Goal: Task Accomplishment & Management: Manage account settings

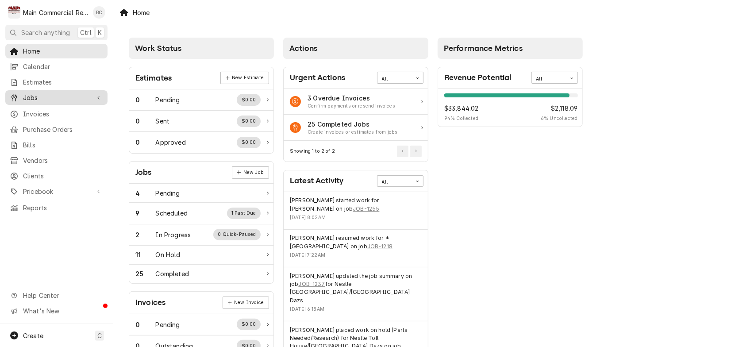
click at [35, 97] on span "Jobs" at bounding box center [56, 97] width 67 height 9
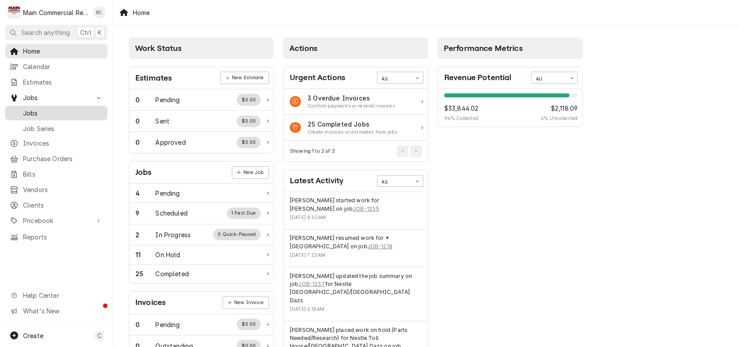
click at [37, 108] on span "Jobs" at bounding box center [63, 112] width 80 height 9
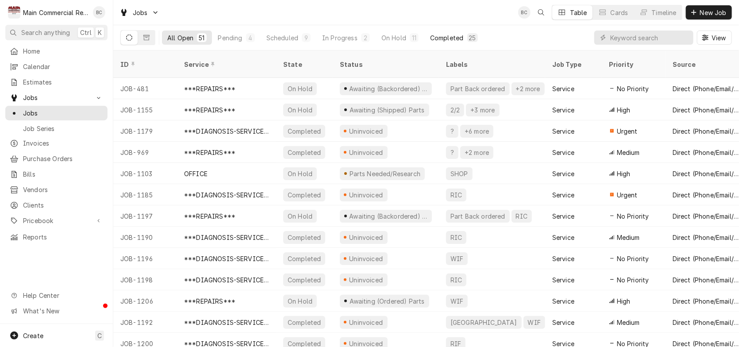
click at [452, 37] on div "Completed" at bounding box center [446, 37] width 33 height 9
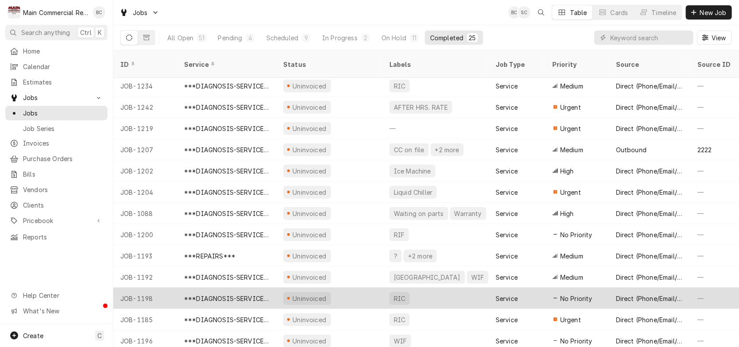
scroll to position [257, 0]
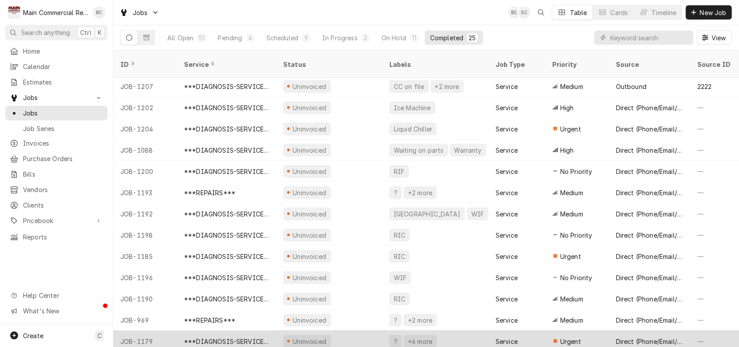
click at [144, 332] on div "JOB-1179" at bounding box center [145, 341] width 64 height 21
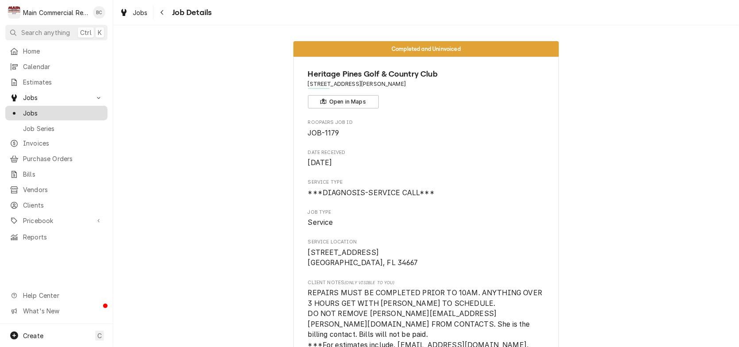
click at [35, 108] on span "Jobs" at bounding box center [63, 112] width 80 height 9
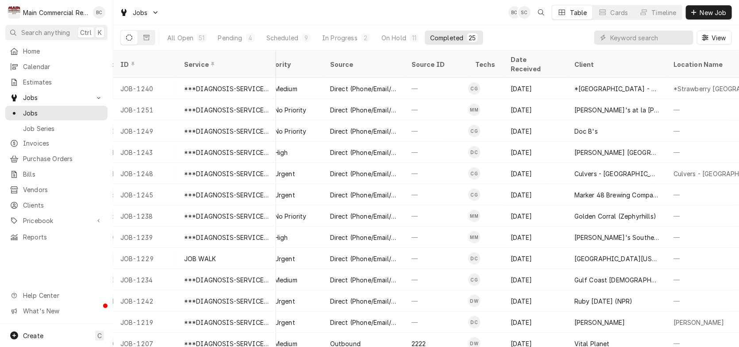
scroll to position [0, 299]
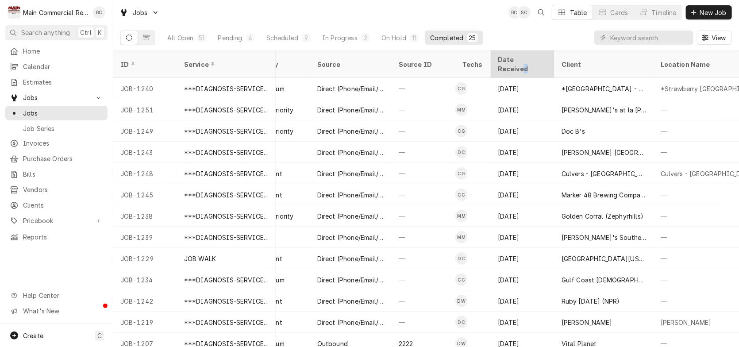
click at [533, 61] on div "Date Received" at bounding box center [522, 64] width 48 height 19
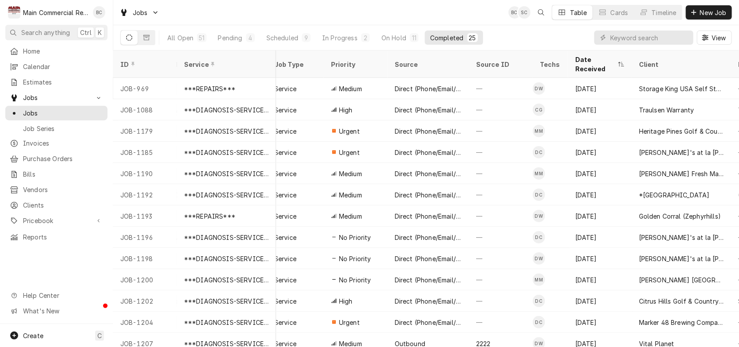
scroll to position [0, 223]
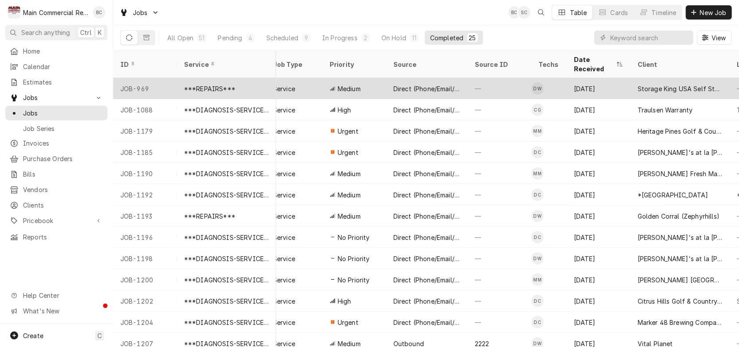
click at [218, 84] on div "***REPAIRS***" at bounding box center [209, 88] width 51 height 9
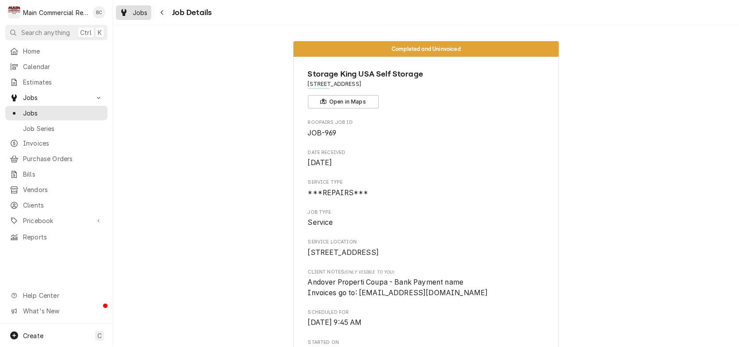
click at [142, 15] on span "Jobs" at bounding box center [140, 12] width 15 height 9
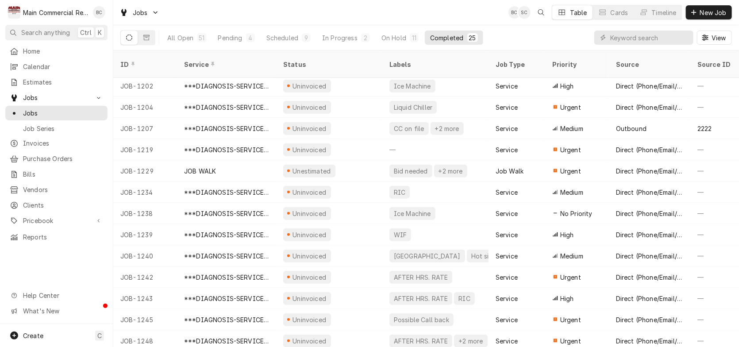
scroll to position [257, 0]
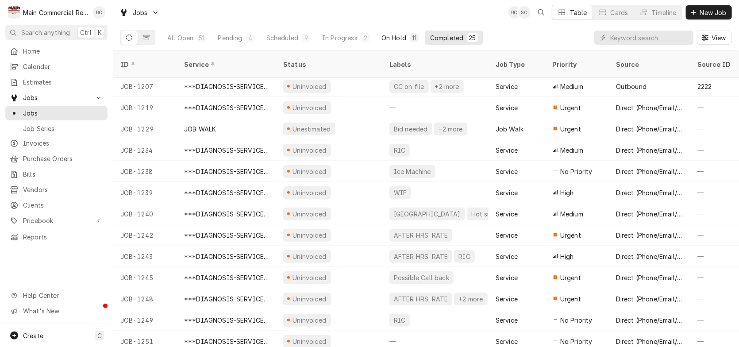
click at [392, 38] on div "On Hold" at bounding box center [394, 37] width 25 height 9
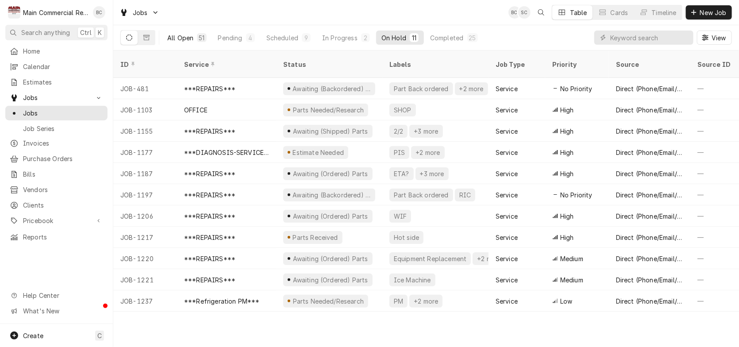
click at [187, 39] on div "All Open" at bounding box center [180, 37] width 26 height 9
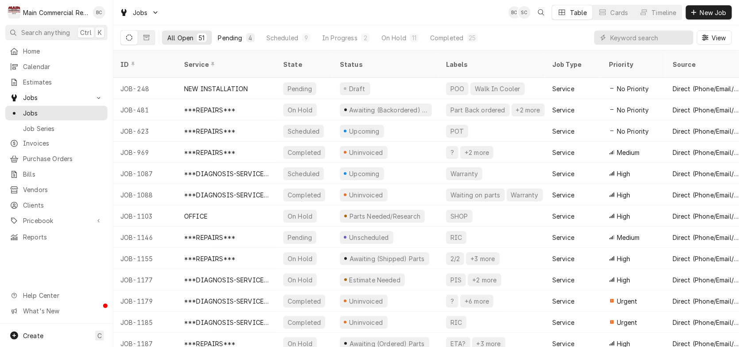
click at [230, 39] on div "Pending" at bounding box center [230, 37] width 24 height 9
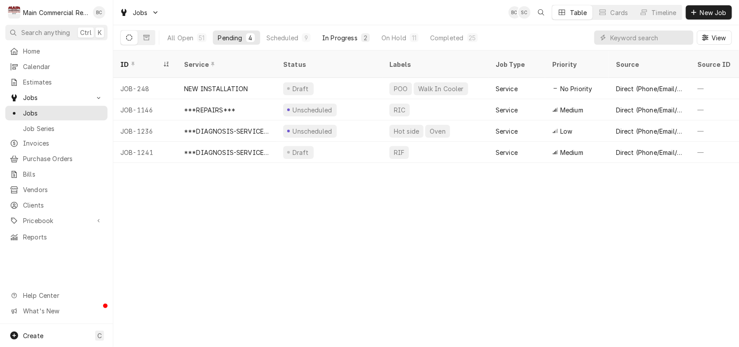
click at [340, 35] on div "In Progress" at bounding box center [339, 37] width 35 height 9
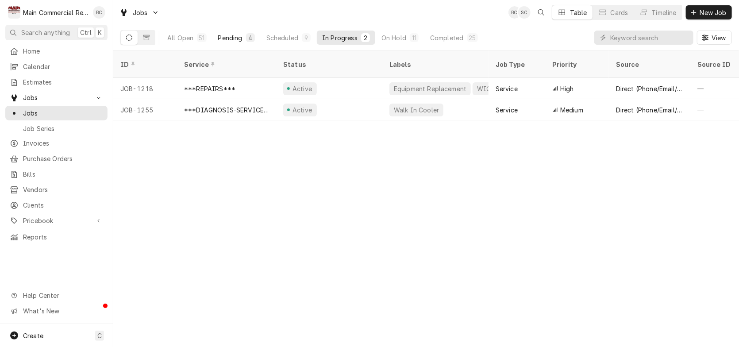
click at [236, 39] on div "Pending" at bounding box center [230, 37] width 24 height 9
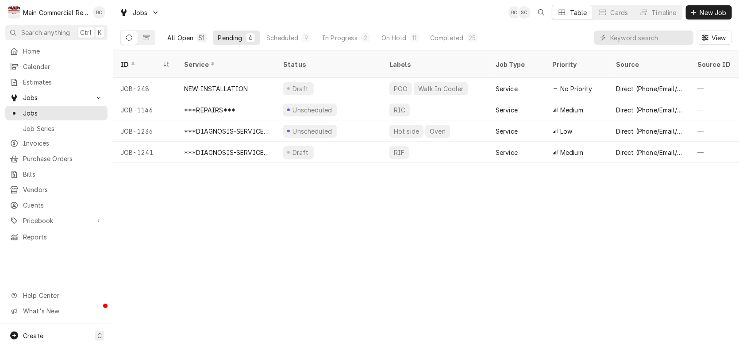
click at [185, 37] on div "All Open" at bounding box center [180, 37] width 26 height 9
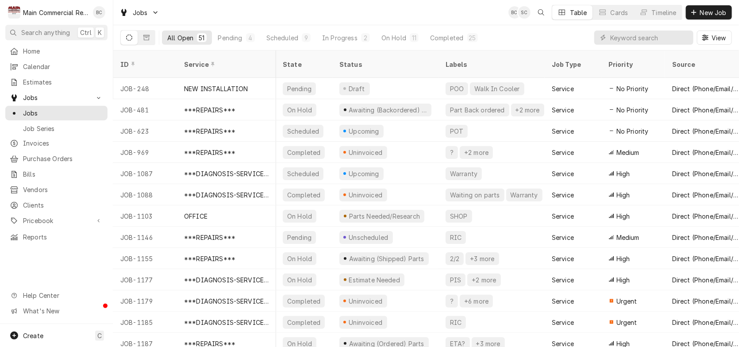
scroll to position [0, 0]
click at [449, 39] on div "Completed" at bounding box center [446, 37] width 33 height 9
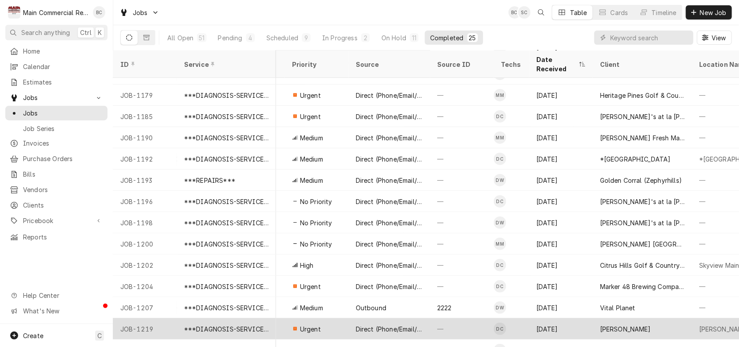
scroll to position [0, 260]
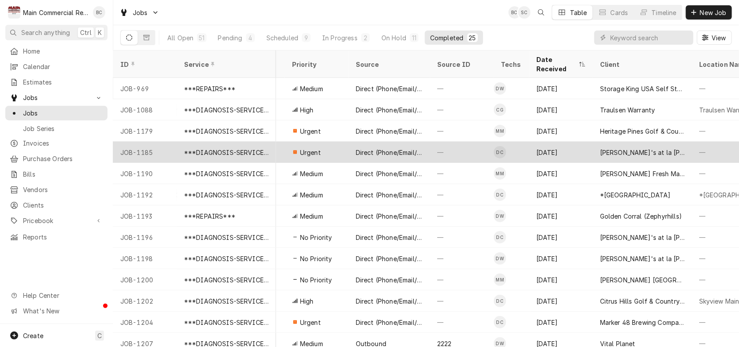
click at [247, 148] on div "***DIAGNOSIS-SERVICE CALL***" at bounding box center [226, 152] width 85 height 9
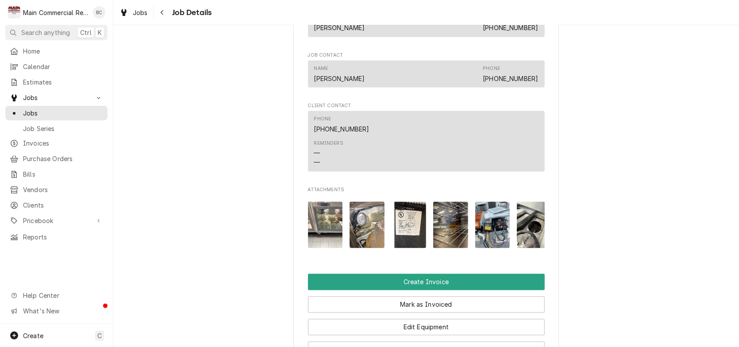
scroll to position [708, 0]
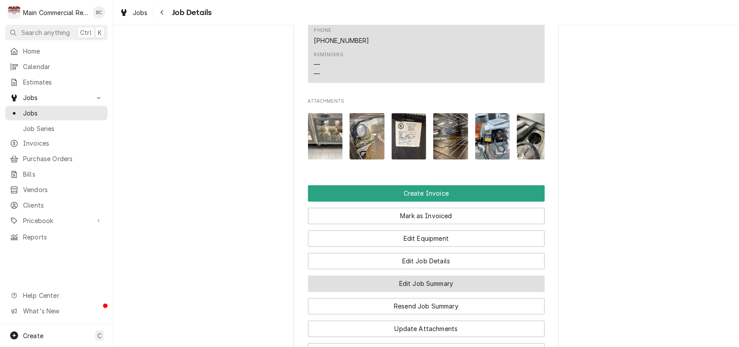
click at [414, 292] on button "Edit Job Summary" at bounding box center [426, 284] width 237 height 16
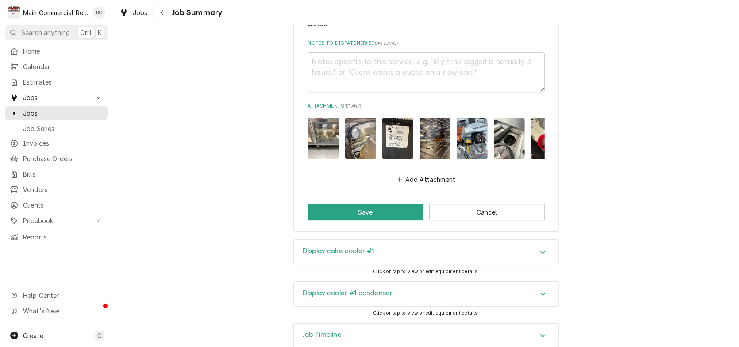
scroll to position [1208, 0]
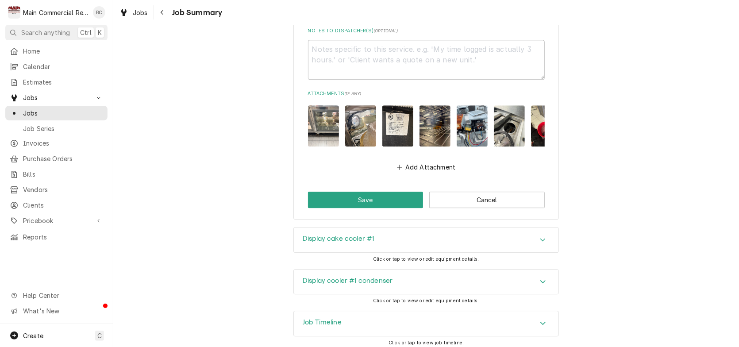
click at [316, 235] on h3 "Display cake cooler #1" at bounding box center [339, 239] width 72 height 8
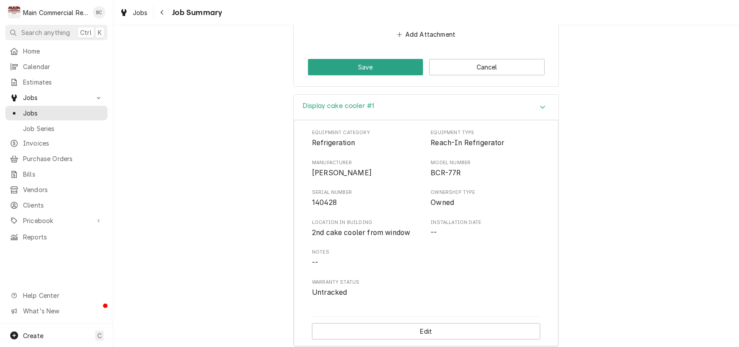
scroll to position [1427, 0]
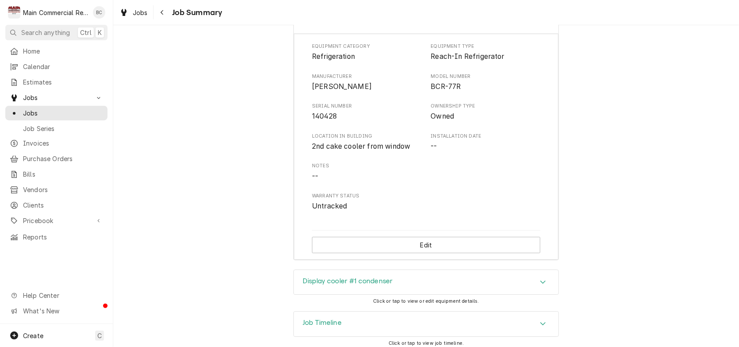
click at [322, 277] on h3 "Display cooler #1 condenser" at bounding box center [348, 281] width 90 height 8
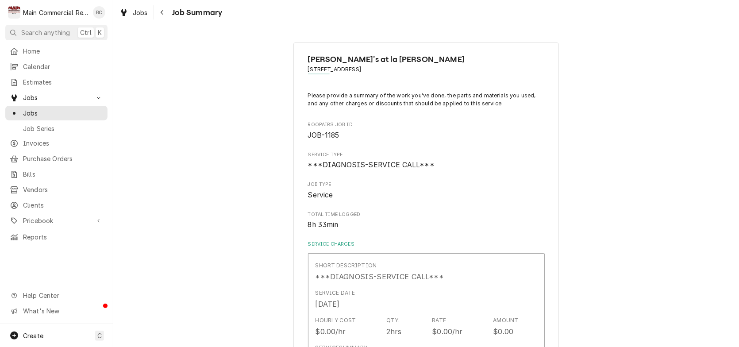
scroll to position [44, 0]
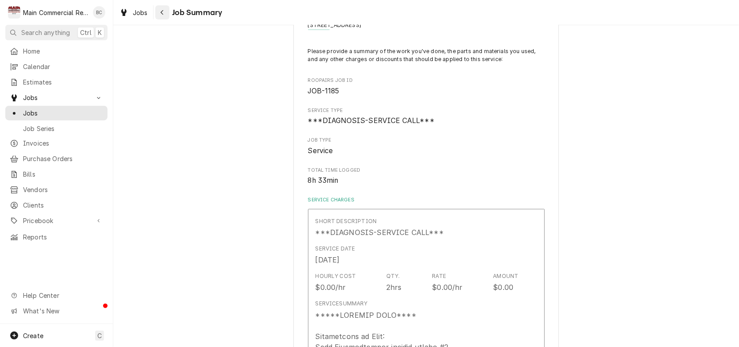
click at [161, 14] on icon "Navigate back" at bounding box center [162, 12] width 4 height 6
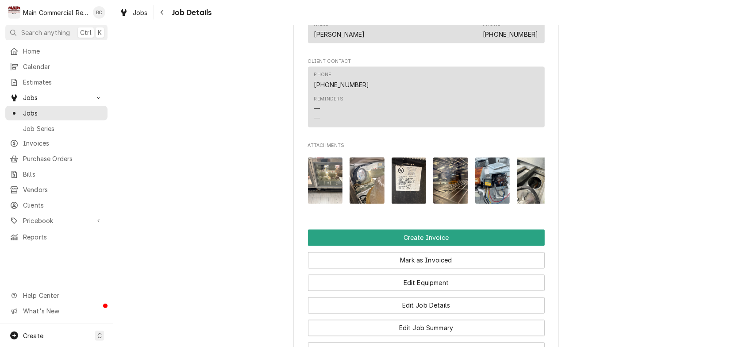
scroll to position [753, 0]
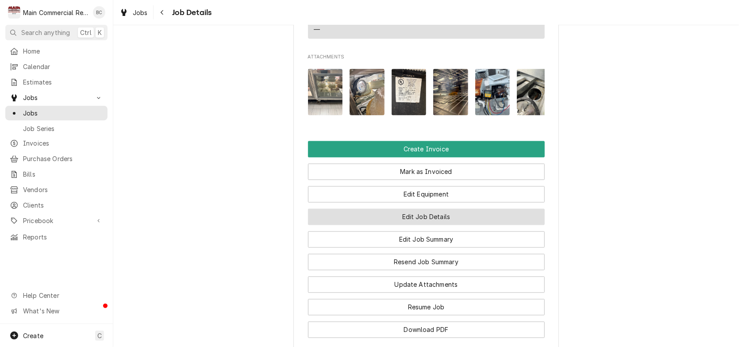
click at [408, 225] on button "Edit Job Details" at bounding box center [426, 217] width 237 height 16
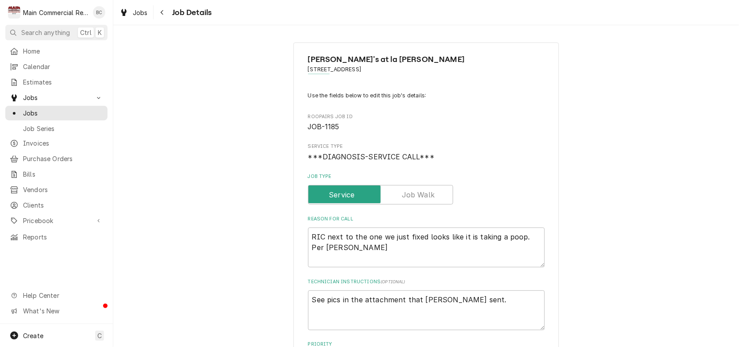
type textarea "x"
click at [162, 14] on icon "Navigate back" at bounding box center [162, 12] width 4 height 6
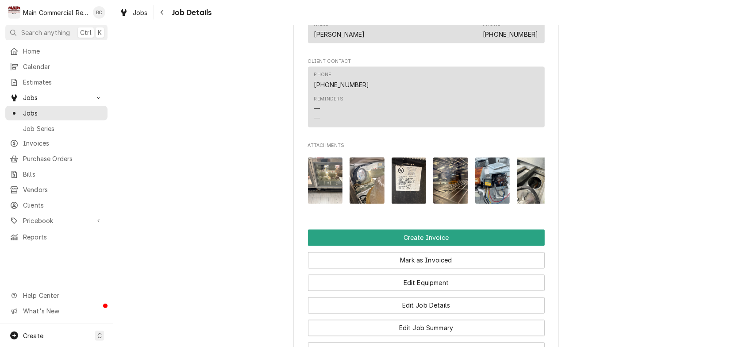
scroll to position [708, 0]
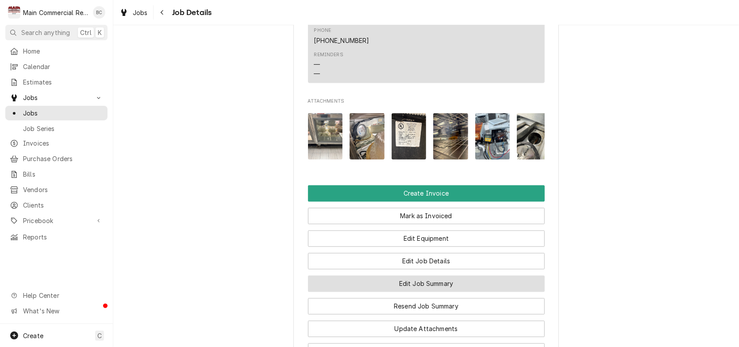
click at [383, 292] on button "Edit Job Summary" at bounding box center [426, 284] width 237 height 16
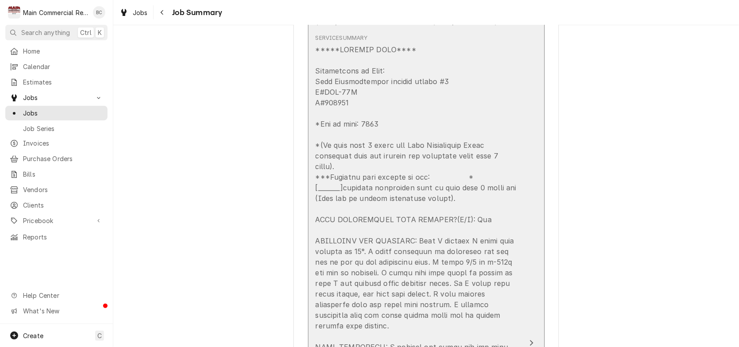
scroll to position [266, 0]
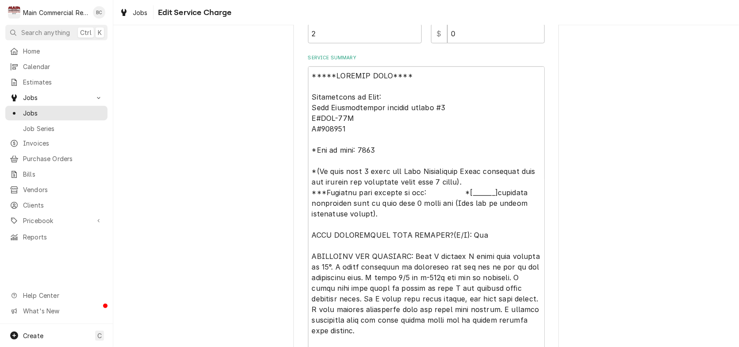
type textarea "x"
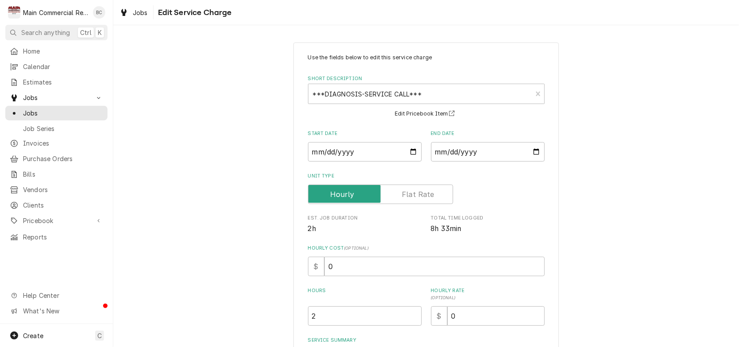
scroll to position [177, 0]
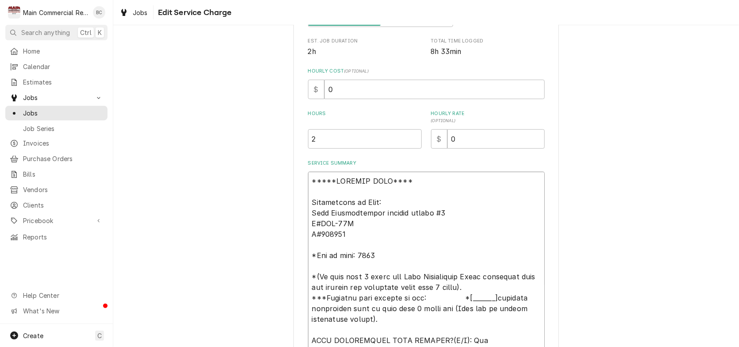
drag, startPoint x: 307, startPoint y: 212, endPoint x: 345, endPoint y: 235, distance: 44.9
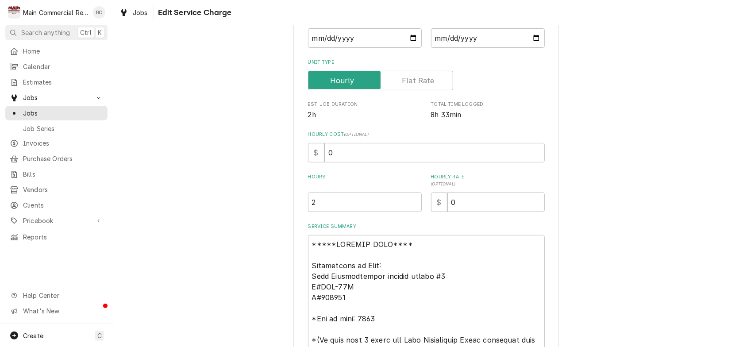
scroll to position [0, 0]
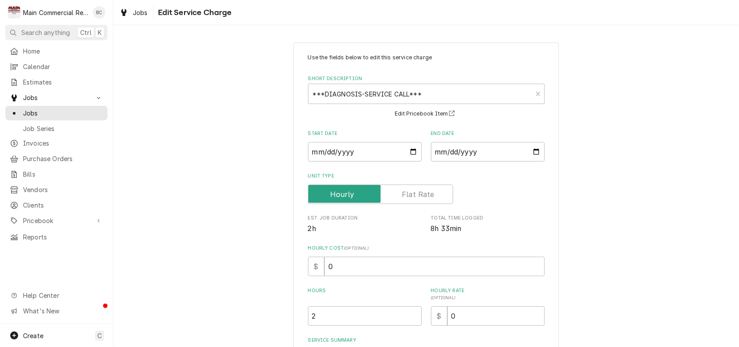
click at [158, 15] on span "Edit Service Charge" at bounding box center [193, 13] width 77 height 12
click at [144, 11] on span "Jobs" at bounding box center [140, 12] width 15 height 9
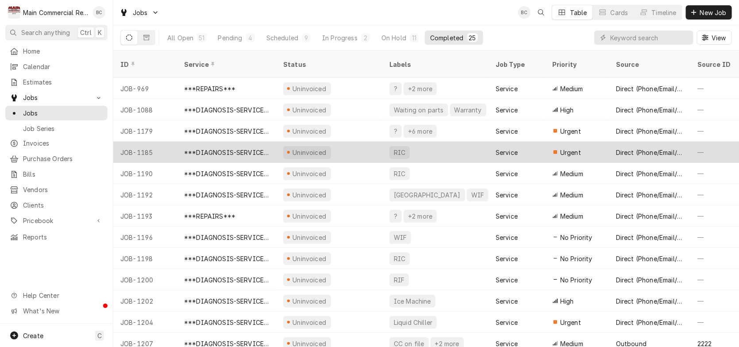
click at [241, 148] on div "***DIAGNOSIS-SERVICE CALL***" at bounding box center [226, 152] width 85 height 9
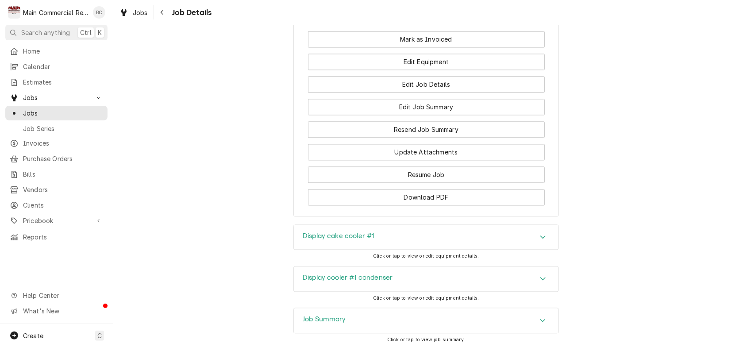
scroll to position [974, 0]
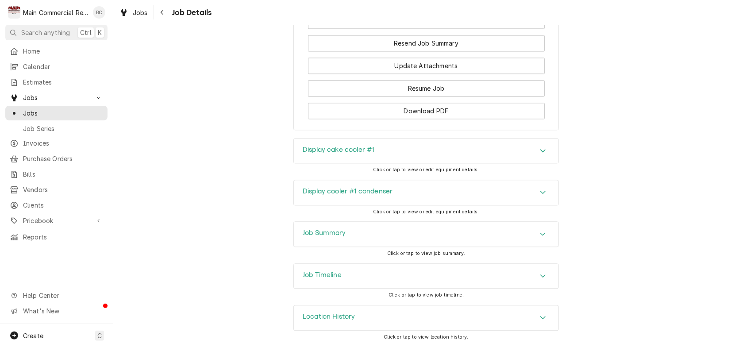
click at [331, 196] on h3 "Display cooler #1 condenser" at bounding box center [348, 191] width 90 height 8
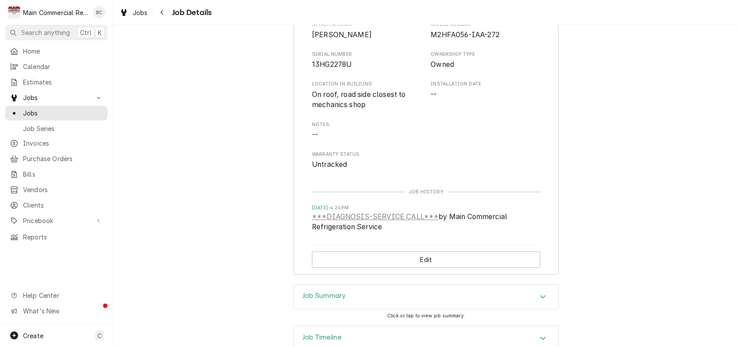
scroll to position [1151, 0]
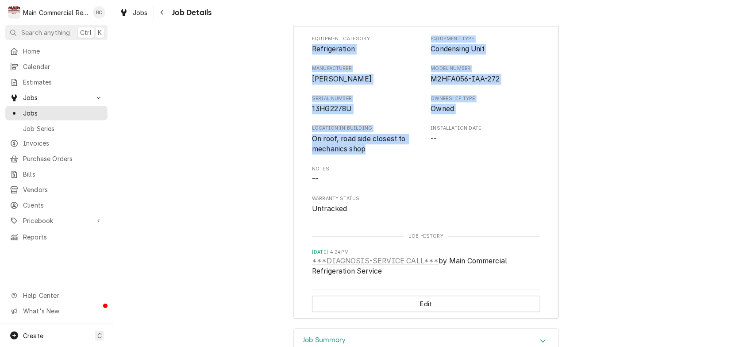
drag, startPoint x: 308, startPoint y: 61, endPoint x: 374, endPoint y: 170, distance: 127.5
click at [374, 170] on div "Equipment Category Refrigeration Equipment Type Condensing Unit Manufacturer [P…" at bounding box center [426, 172] width 265 height 293
copy div "Refrigeration Equipment Type Condensing Unit Manufacturer [PERSON_NAME] Model N…"
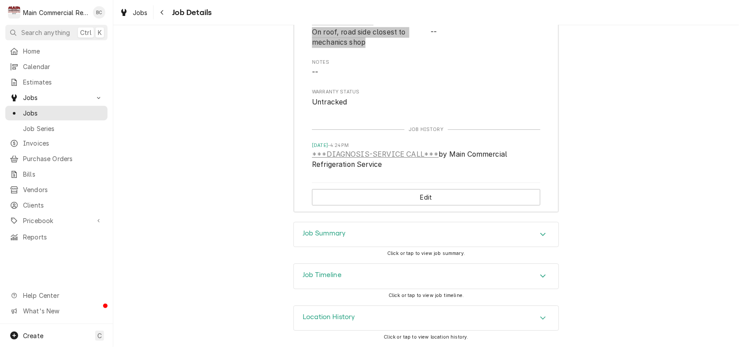
scroll to position [1095, 0]
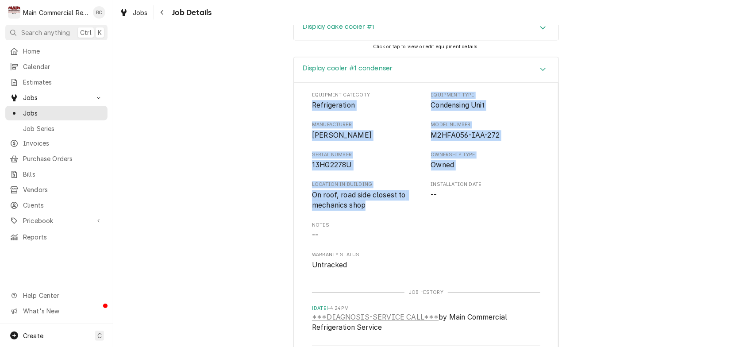
click at [336, 31] on h3 "Display cake cooler #1" at bounding box center [339, 27] width 72 height 8
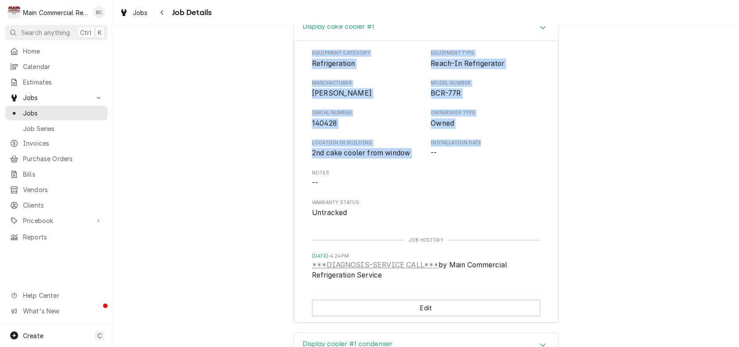
drag, startPoint x: 308, startPoint y: 66, endPoint x: 425, endPoint y: 168, distance: 155.6
click at [425, 168] on div "Equipment Category Refrigeration Equipment Type Reach-In Refrigerator Manufactu…" at bounding box center [426, 181] width 265 height 282
drag, startPoint x: 408, startPoint y: 180, endPoint x: 429, endPoint y: 231, distance: 55.3
click at [429, 231] on div "Equipment Category Refrigeration Equipment Type Reach-In Refrigerator Manufactu…" at bounding box center [426, 181] width 265 height 282
copy div "Refrigeration Equipment Type Reach-In Refrigerator Manufacturer Marc Model Numb…"
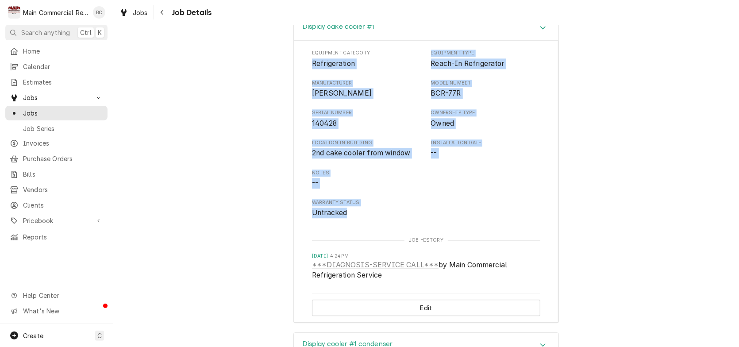
click at [268, 170] on div "Display cake cooler #1 Equipment Category Refrigeration Equipment Type Reach-In…" at bounding box center [426, 173] width 626 height 317
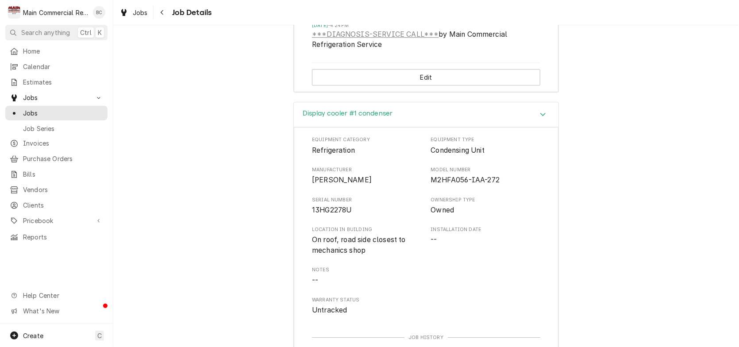
scroll to position [1503, 0]
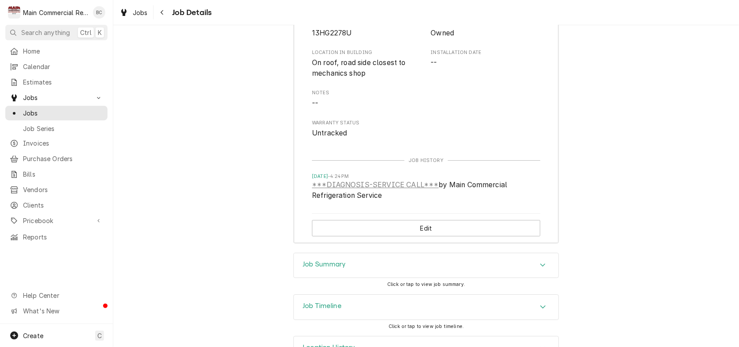
click at [325, 269] on h3 "Job Summary" at bounding box center [324, 264] width 43 height 8
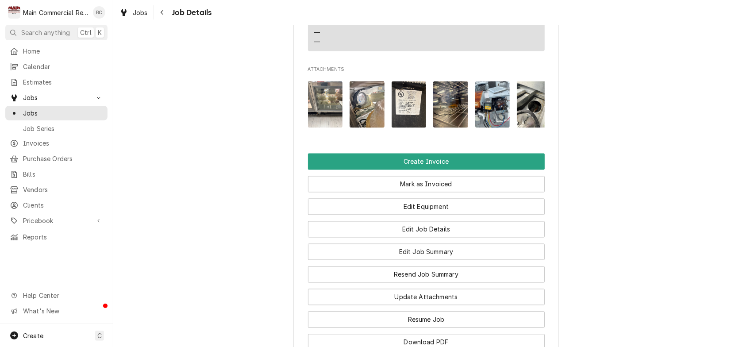
scroll to position [784, 0]
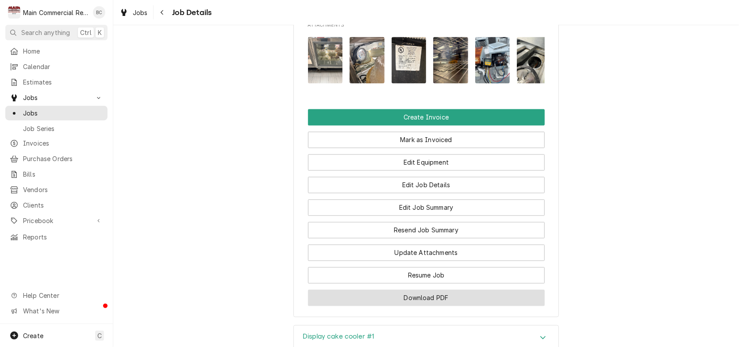
click at [424, 306] on button "Download PDF" at bounding box center [426, 298] width 237 height 16
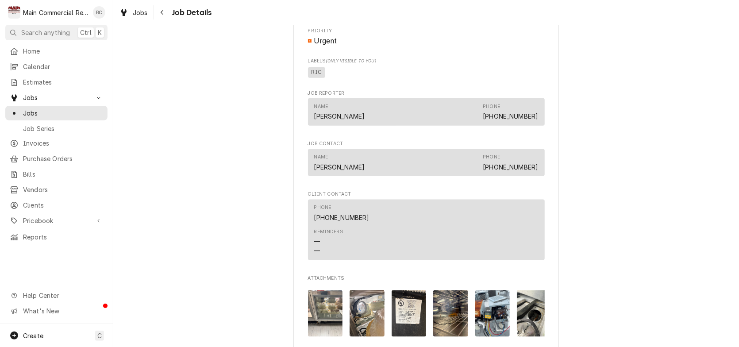
scroll to position [487, 0]
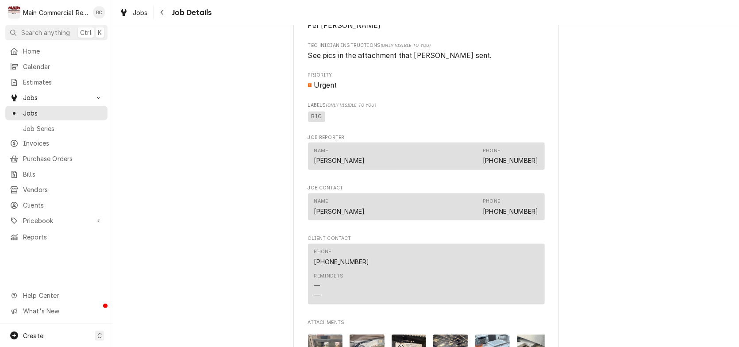
click at [355, 122] on span "RIC" at bounding box center [426, 116] width 237 height 13
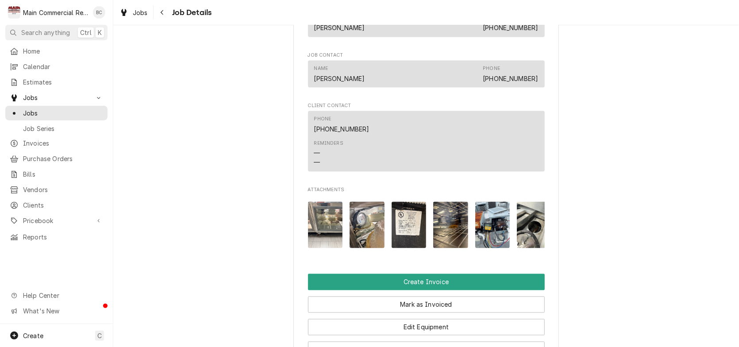
scroll to position [753, 0]
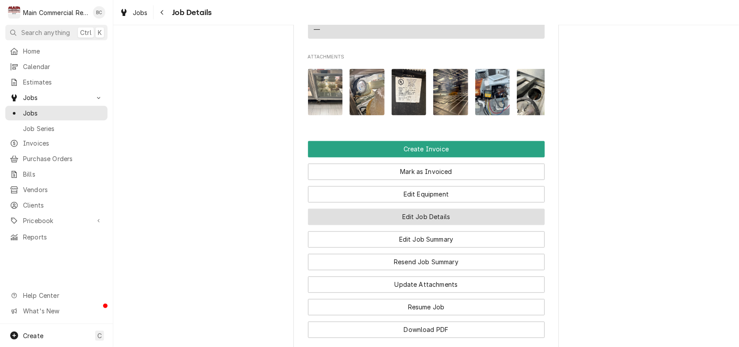
click at [413, 225] on button "Edit Job Details" at bounding box center [426, 217] width 237 height 16
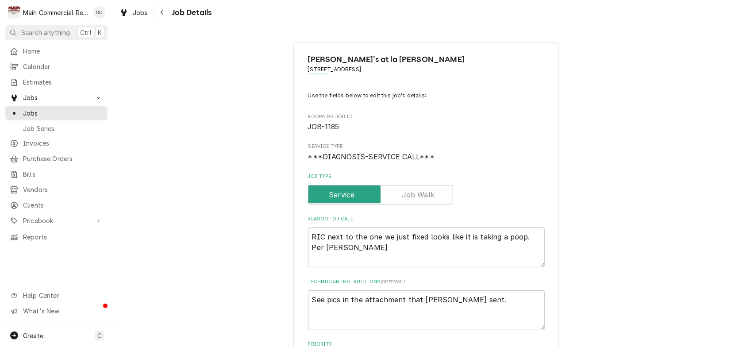
type textarea "x"
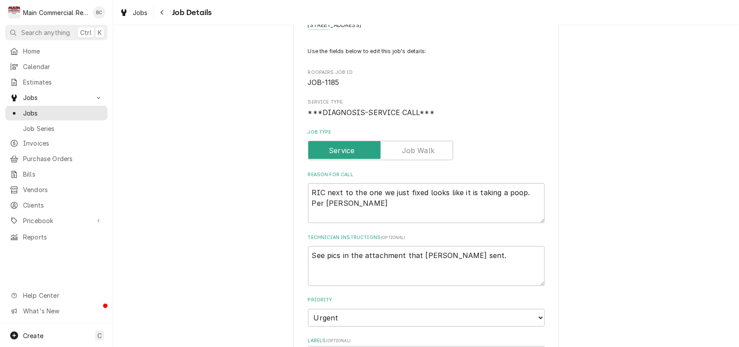
scroll to position [133, 0]
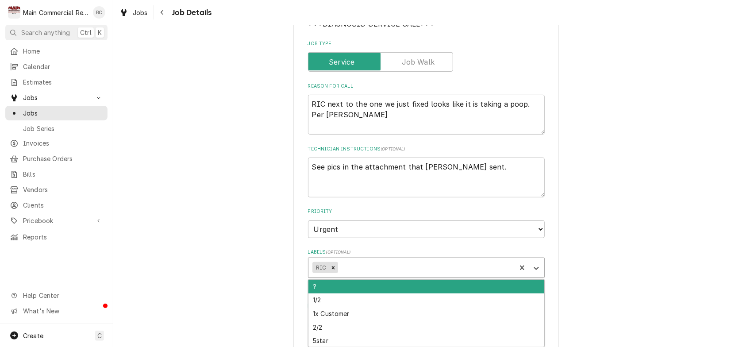
click at [369, 267] on div "Labels" at bounding box center [426, 268] width 172 height 16
type input "INV"
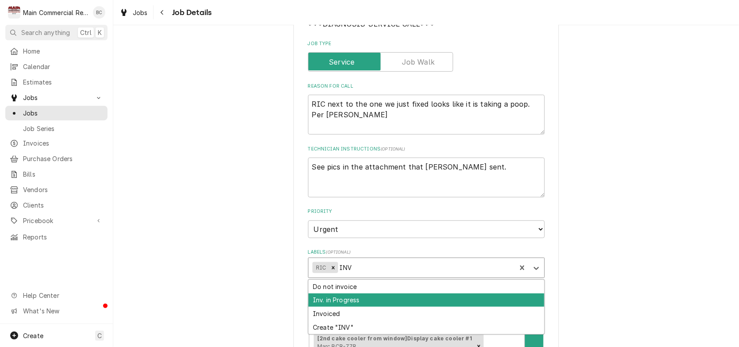
click at [338, 298] on div "Inv. in Progress" at bounding box center [427, 301] width 236 height 14
type textarea "x"
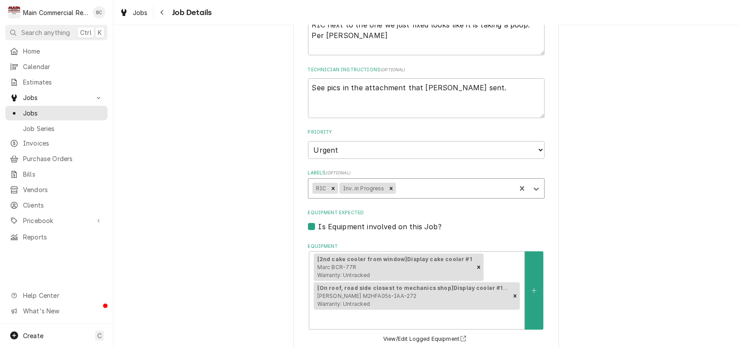
scroll to position [168, 0]
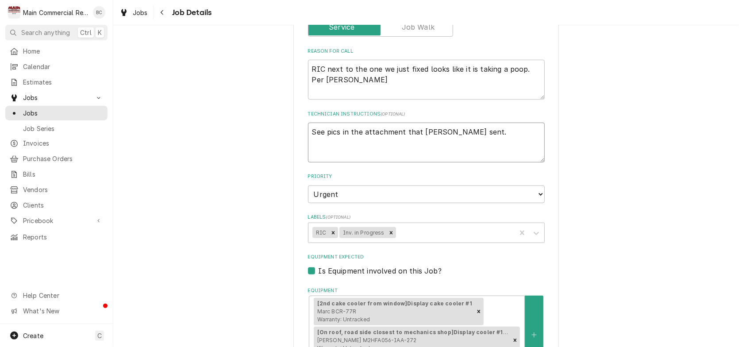
click at [480, 137] on textarea "See pics in the attachment that [PERSON_NAME] sent." at bounding box center [426, 143] width 237 height 40
type textarea "x"
type textarea "See pics in the attachment that [PERSON_NAME] sent."
type textarea "x"
type textarea "See pics in the attachment that Luis sent. I"
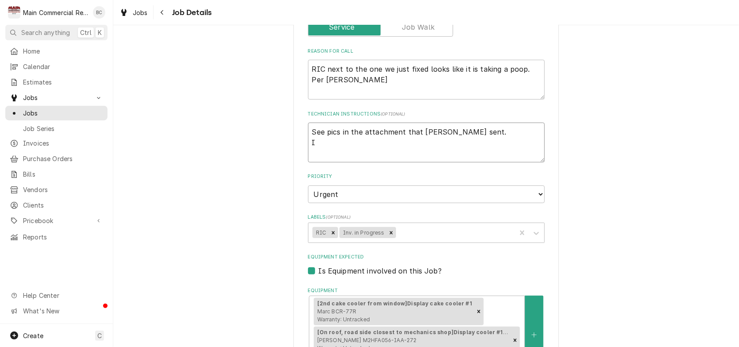
type textarea "x"
type textarea "See pics in the attachment that Luis sent. In"
type textarea "x"
type textarea "See pics in the attachment that Luis sent. Inv"
type textarea "x"
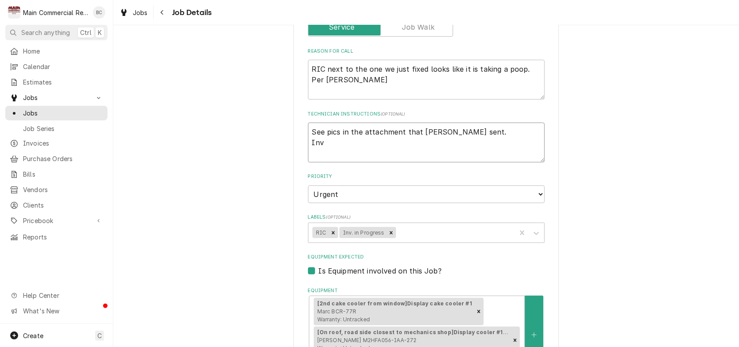
type textarea "See pics in the attachment that Luis sent. Inv#"
type textarea "x"
type textarea "See pics in the attachment that Luis sent. Inv#1"
type textarea "x"
type textarea "See pics in the attachment that Luis sent. Inv#15"
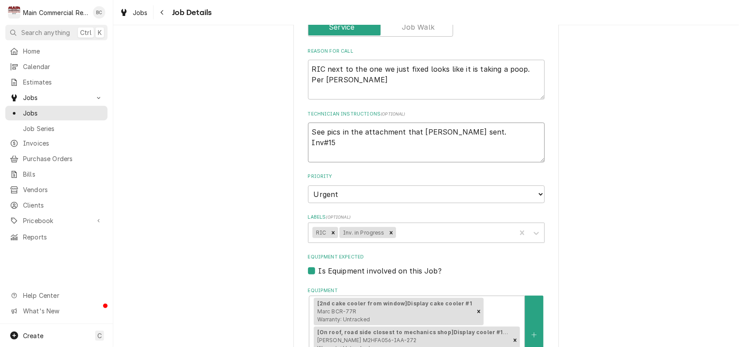
type textarea "x"
type textarea "See pics in the attachment that Luis sent. Inv#152"
type textarea "x"
type textarea "See pics in the attachment that Luis sent. Inv#1521"
type textarea "x"
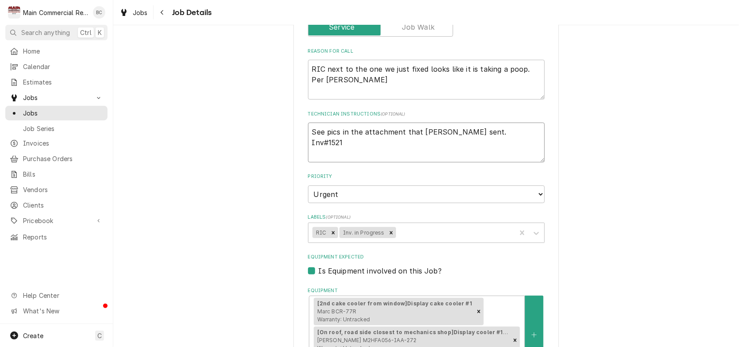
type textarea "See pics in the attachment that Luis sent. Inv#15214"
type textarea "x"
type textarea "See pics in the attachment that Luis sent. Inv#152149"
type textarea "x"
type textarea "See pics in the attachment that Luis sent. Inv#152149"
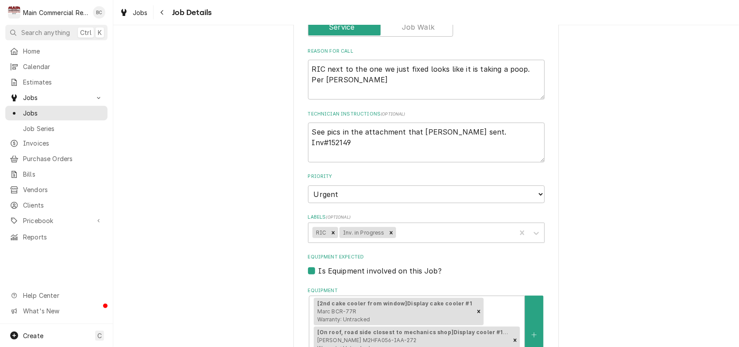
scroll to position [124, 0]
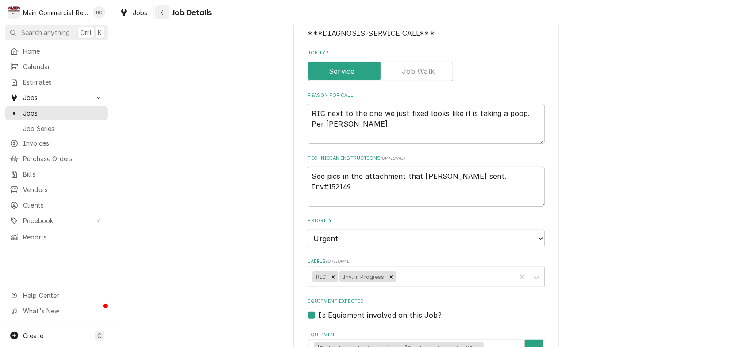
click at [161, 10] on icon "Navigate back" at bounding box center [162, 12] width 4 height 6
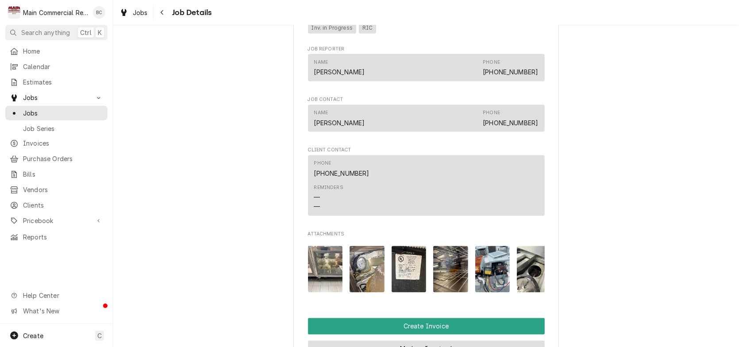
scroll to position [708, 0]
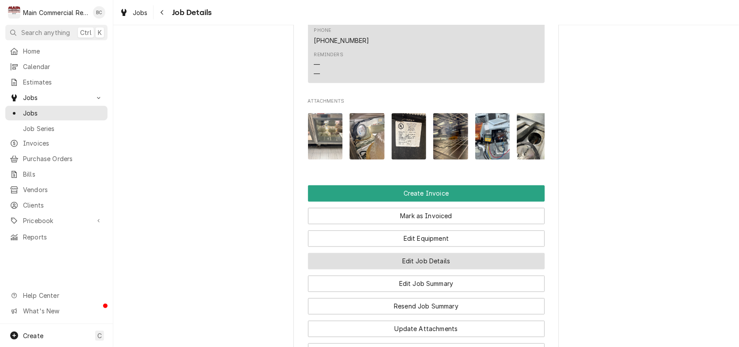
click at [408, 270] on button "Edit Job Details" at bounding box center [426, 261] width 237 height 16
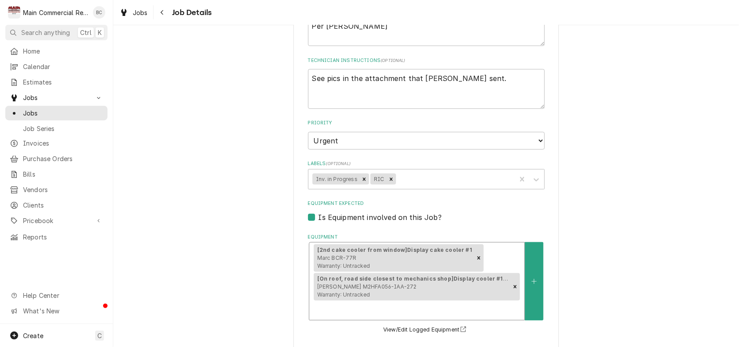
scroll to position [133, 0]
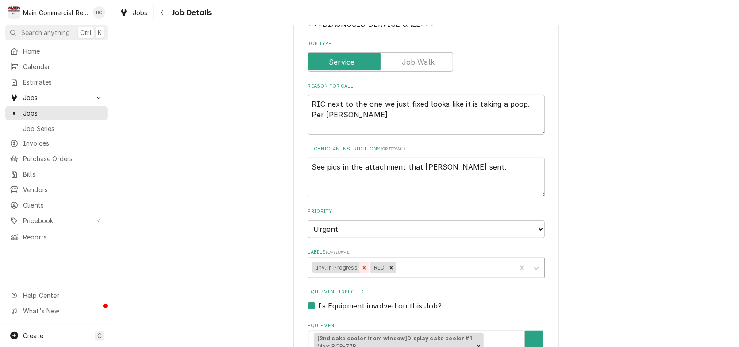
click at [363, 267] on icon "Remove Inv. in Progress" at bounding box center [364, 267] width 3 height 3
type textarea "x"
type input "i"
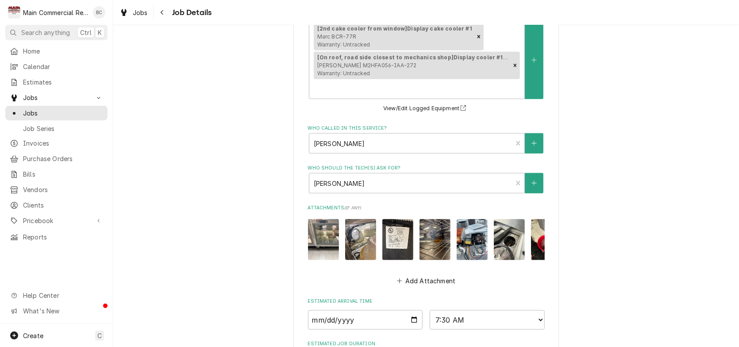
scroll to position [566, 0]
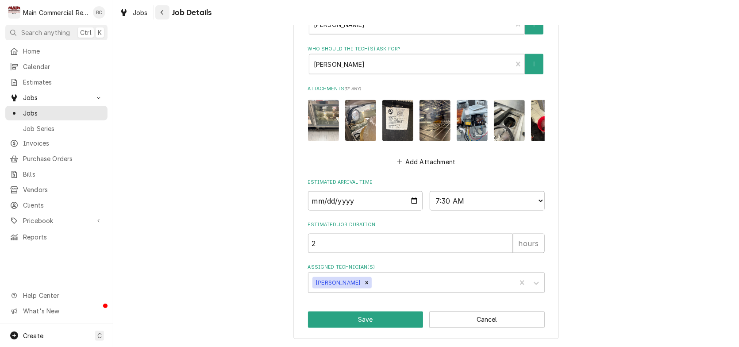
click at [162, 12] on icon "Navigate back" at bounding box center [162, 12] width 4 height 6
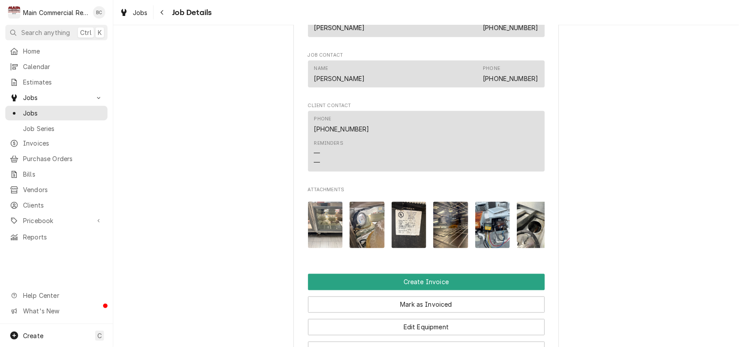
scroll to position [531, 0]
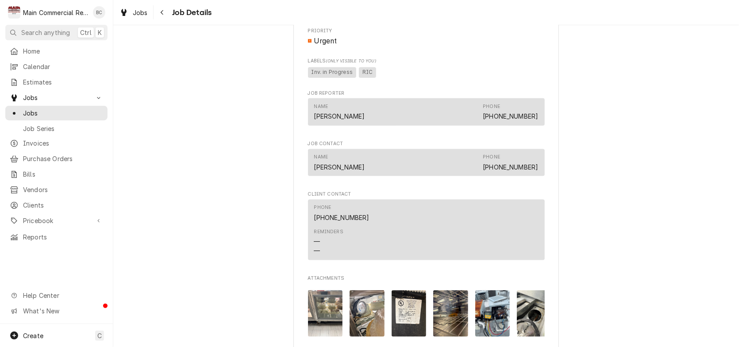
click at [377, 79] on span "Inv. in Progress RIC" at bounding box center [426, 72] width 237 height 13
click at [376, 79] on span "Inv. in Progress RIC" at bounding box center [426, 72] width 237 height 13
click at [304, 83] on div "Angelito's at la Caridad 4425 W. Hillsborough Ave., Tampa, FL 33614 Open in Map…" at bounding box center [427, 47] width 266 height 1045
click at [375, 78] on span "Inv. in Progress RIC" at bounding box center [426, 72] width 237 height 13
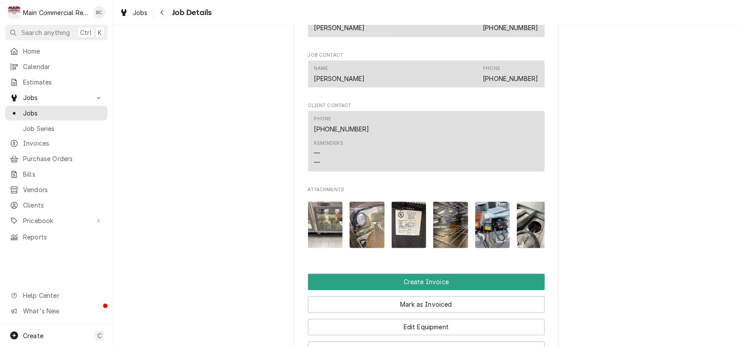
scroll to position [841, 0]
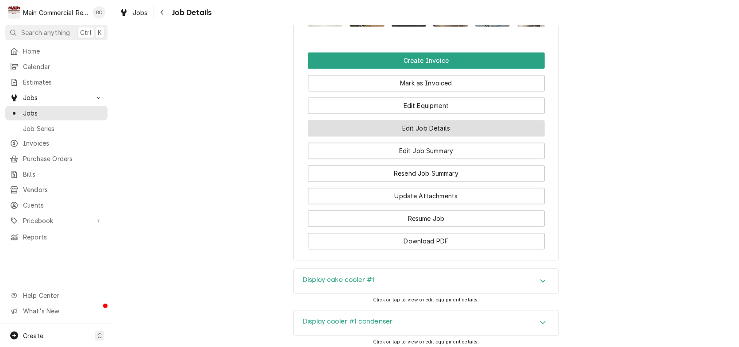
click at [415, 137] on button "Edit Job Details" at bounding box center [426, 128] width 237 height 16
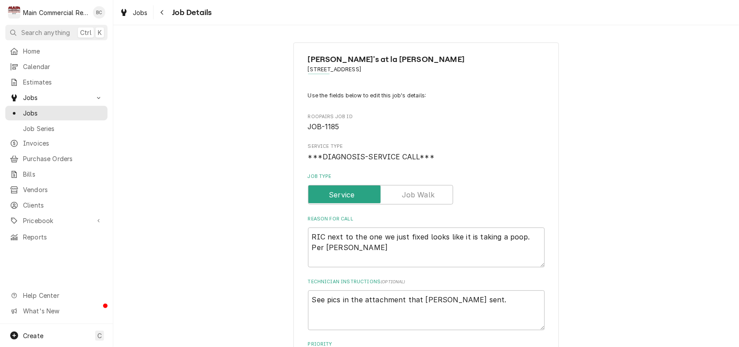
scroll to position [133, 0]
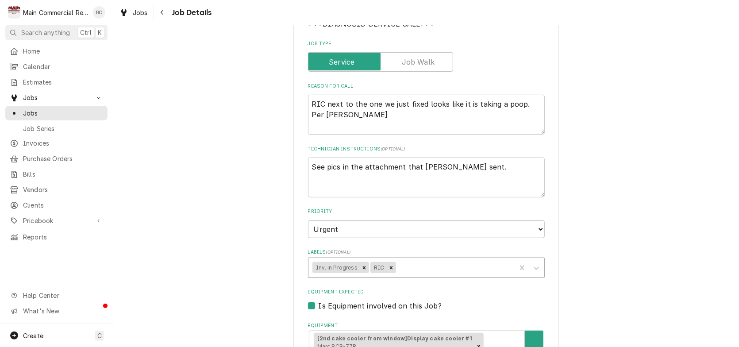
click at [361, 267] on icon "Remove Inv. in Progress" at bounding box center [364, 268] width 6 height 6
type textarea "x"
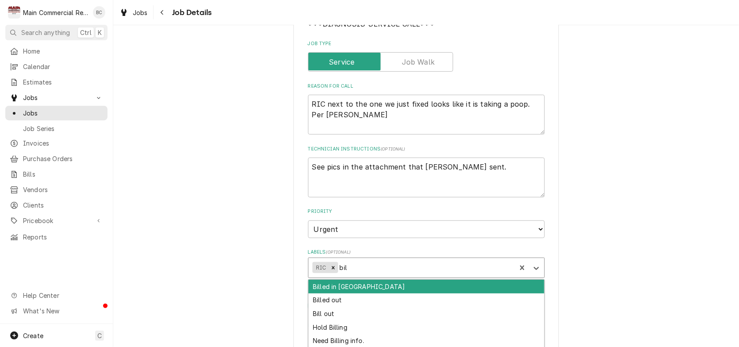
type input "bill"
click at [361, 286] on div "Billed in QBO" at bounding box center [427, 287] width 236 height 14
type textarea "x"
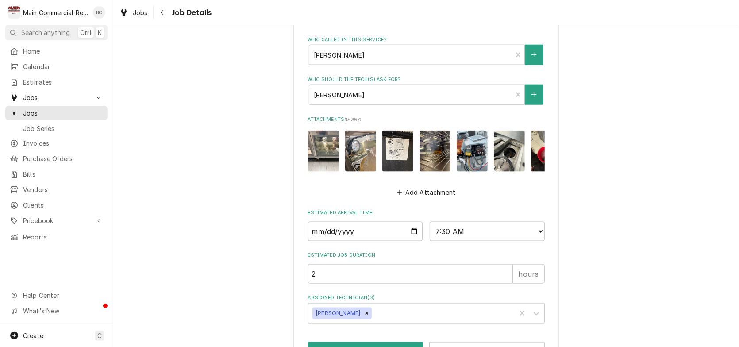
scroll to position [566, 0]
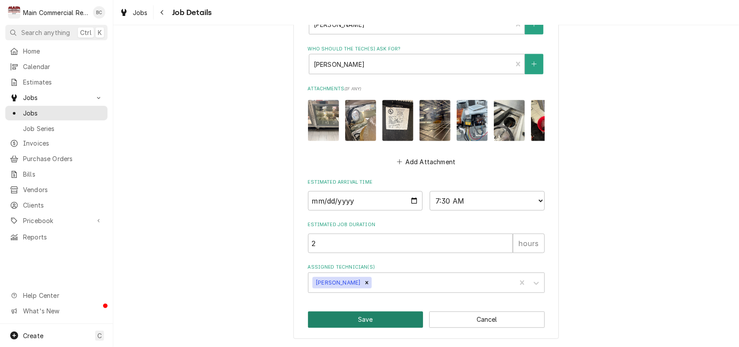
click at [357, 322] on button "Save" at bounding box center [366, 320] width 116 height 16
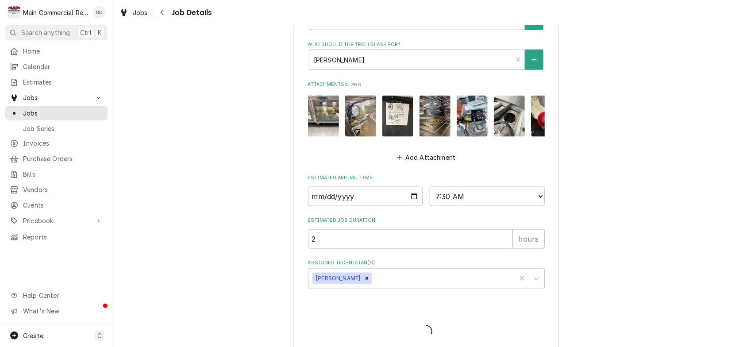
type textarea "x"
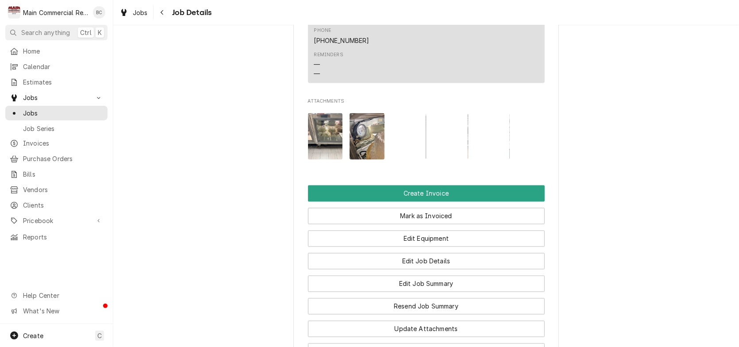
scroll to position [841, 0]
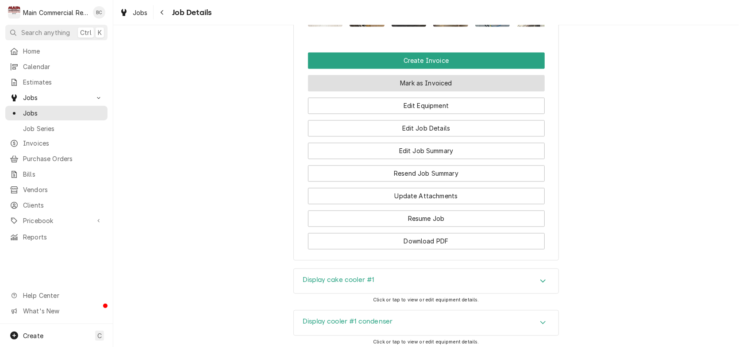
click at [429, 92] on button "Mark as Invoiced" at bounding box center [426, 83] width 237 height 16
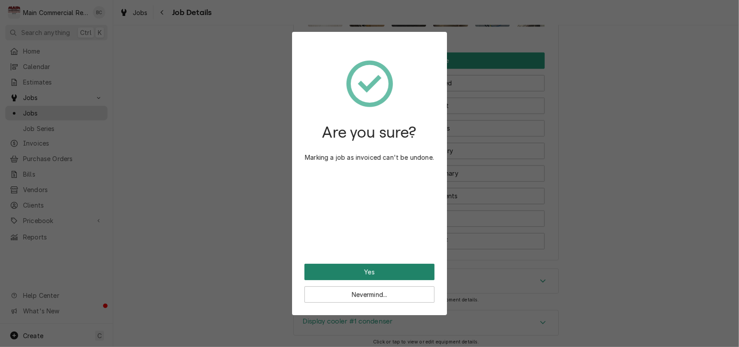
click at [375, 274] on button "Yes" at bounding box center [370, 272] width 130 height 16
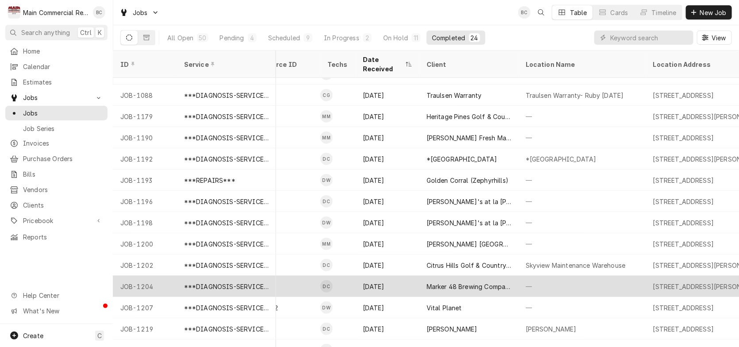
scroll to position [0, 434]
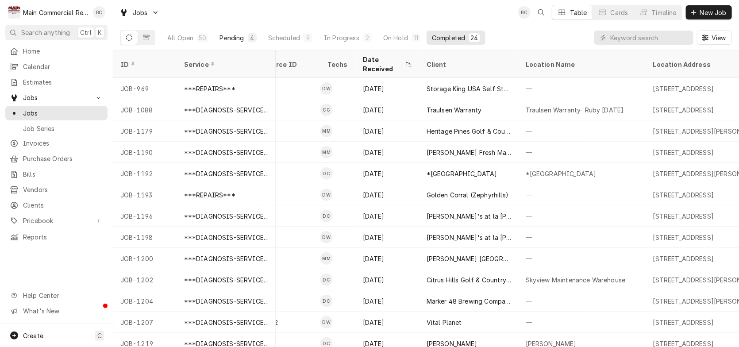
click at [233, 40] on div "Pending" at bounding box center [232, 37] width 24 height 9
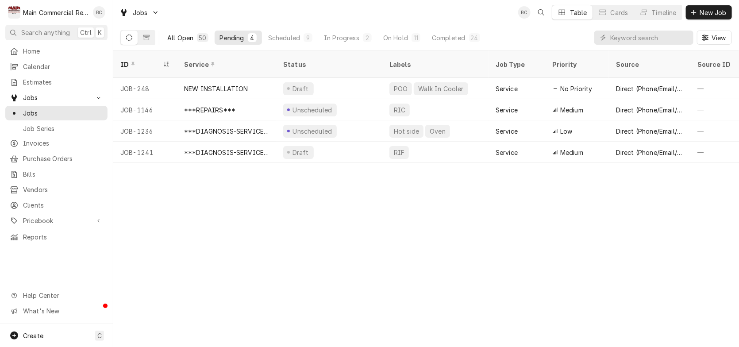
click at [191, 37] on div "All Open" at bounding box center [180, 37] width 26 height 9
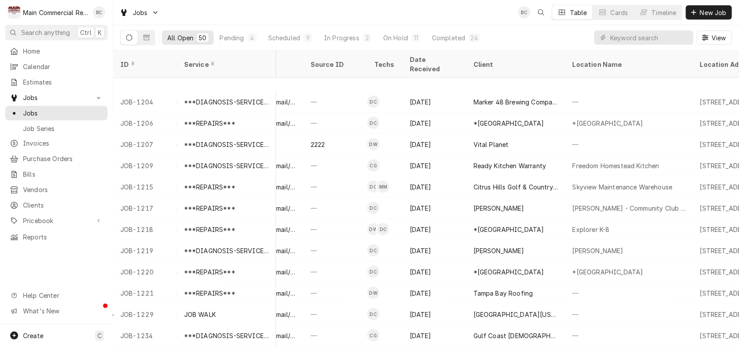
scroll to position [456, 444]
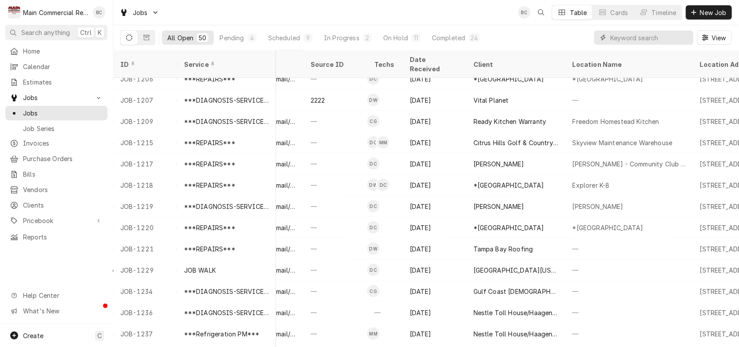
click at [616, 41] on input "Dynamic Content Wrapper" at bounding box center [650, 38] width 79 height 14
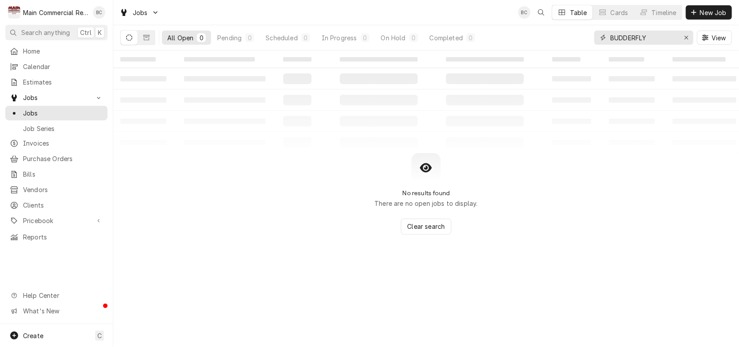
type input "BUDDERFLY"
click at [141, 13] on span "Jobs" at bounding box center [140, 12] width 15 height 9
click at [688, 37] on html "M Main Commercial Refrigeration Service BC Search anything Ctrl K Home Calendar…" at bounding box center [369, 173] width 739 height 347
click at [686, 38] on icon "Erase input" at bounding box center [686, 38] width 5 height 6
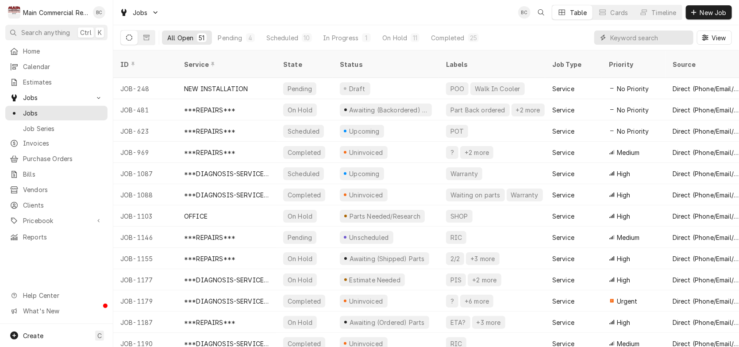
click at [614, 38] on input "Dynamic Content Wrapper" at bounding box center [650, 38] width 79 height 14
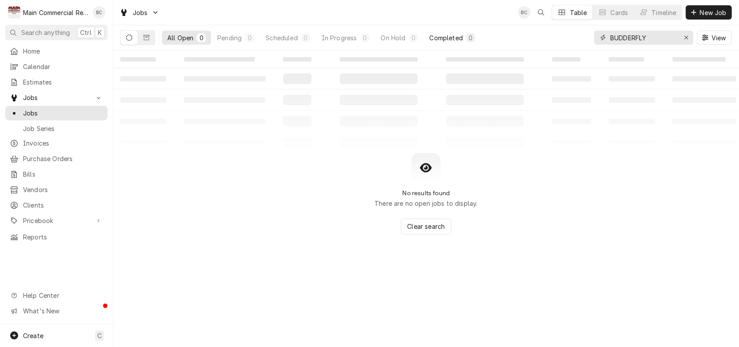
type input "BUDDERFLY"
click at [443, 35] on div "Completed" at bounding box center [446, 37] width 33 height 9
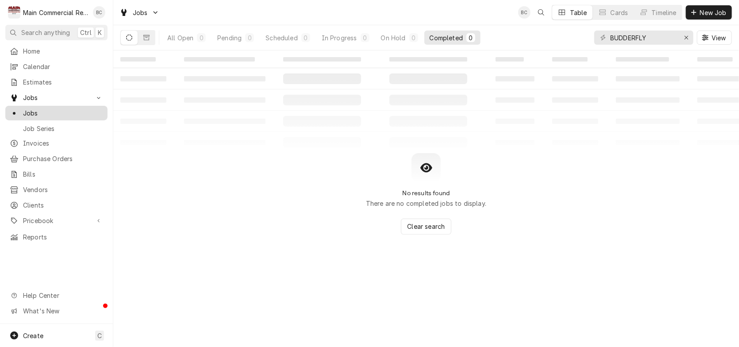
click at [80, 108] on span "Jobs" at bounding box center [63, 112] width 80 height 9
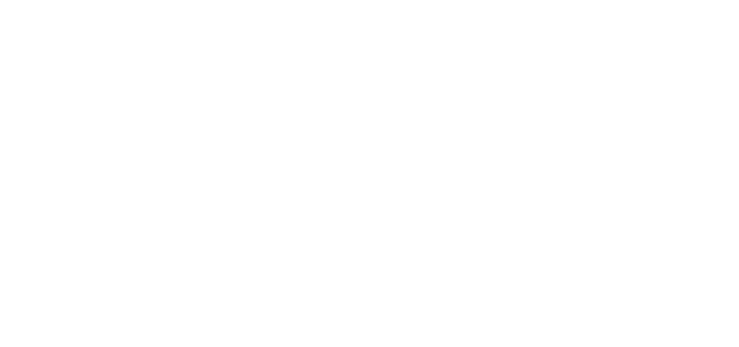
click at [37, 97] on div "Dynamic Content Wrapper" at bounding box center [369, 173] width 739 height 347
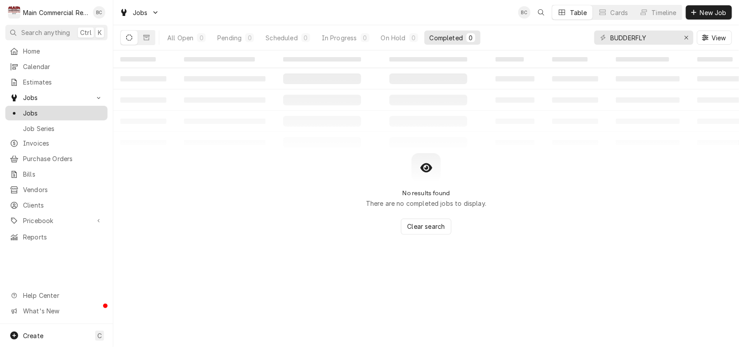
click at [37, 110] on span "Jobs" at bounding box center [63, 112] width 80 height 9
click at [688, 36] on icon "Erase input" at bounding box center [687, 38] width 4 height 4
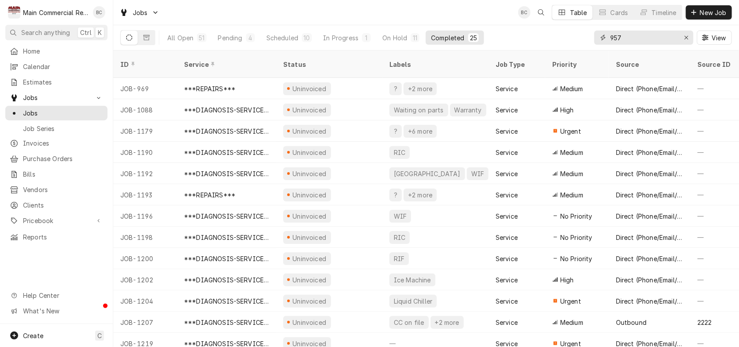
type input "957"
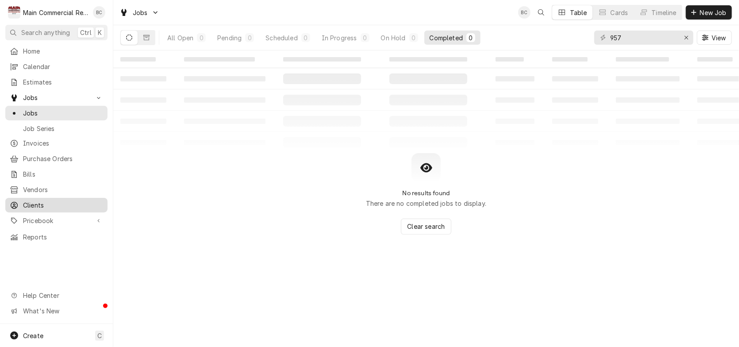
click at [42, 203] on span "Clients" at bounding box center [63, 205] width 80 height 9
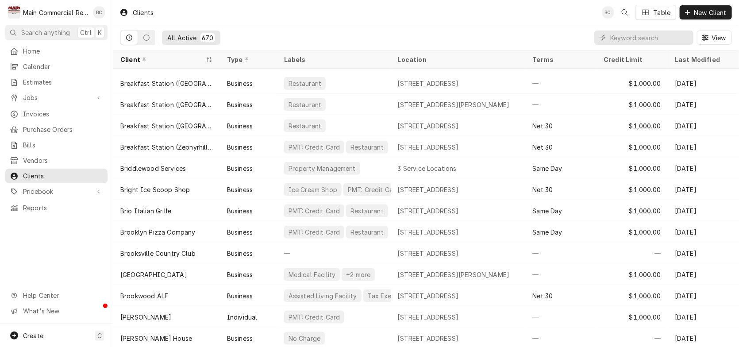
scroll to position [2163, 0]
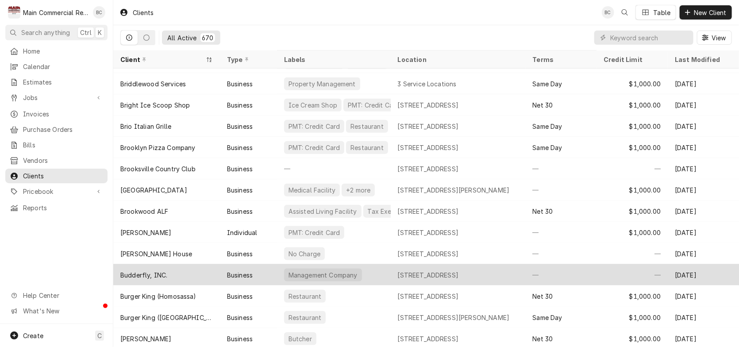
click at [165, 273] on div "Budderfly, INC." at bounding box center [143, 275] width 47 height 9
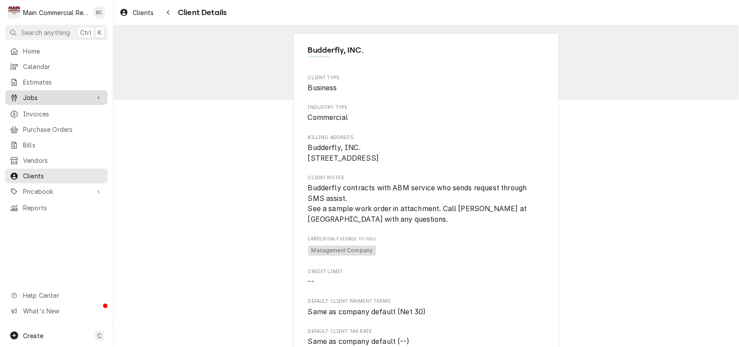
click at [53, 94] on span "Jobs" at bounding box center [56, 97] width 67 height 9
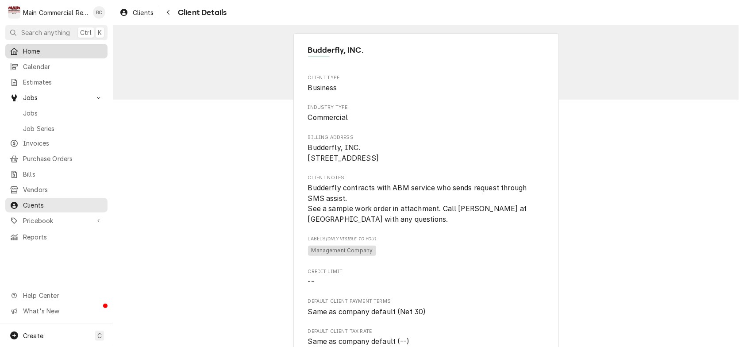
click at [49, 51] on span "Home" at bounding box center [63, 50] width 80 height 9
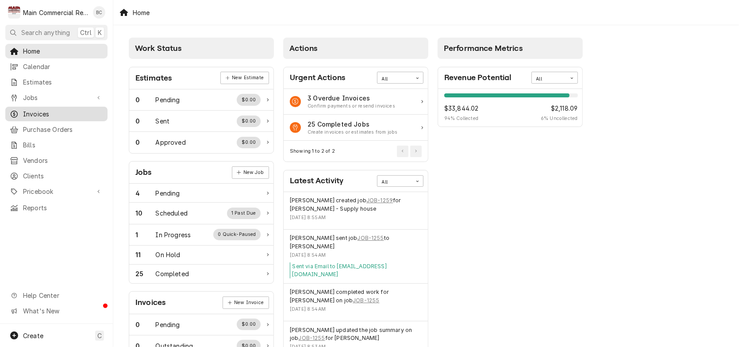
click at [41, 112] on span "Invoices" at bounding box center [63, 113] width 80 height 9
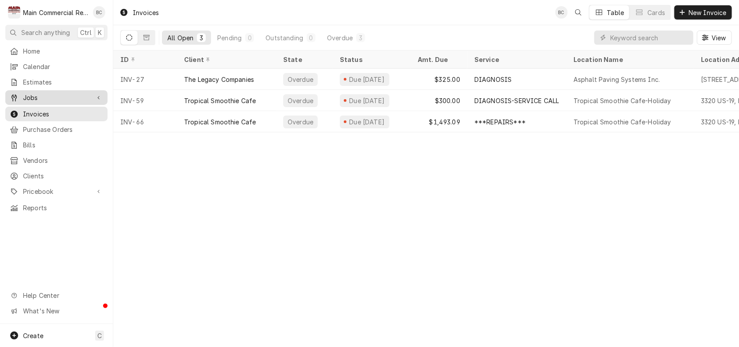
click at [40, 97] on span "Jobs" at bounding box center [56, 97] width 67 height 9
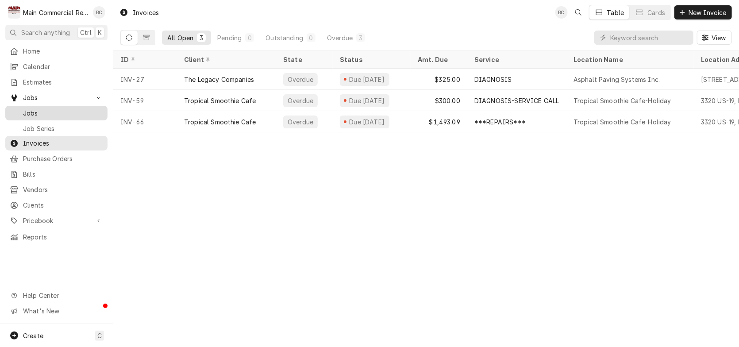
click at [50, 108] on span "Jobs" at bounding box center [63, 112] width 80 height 9
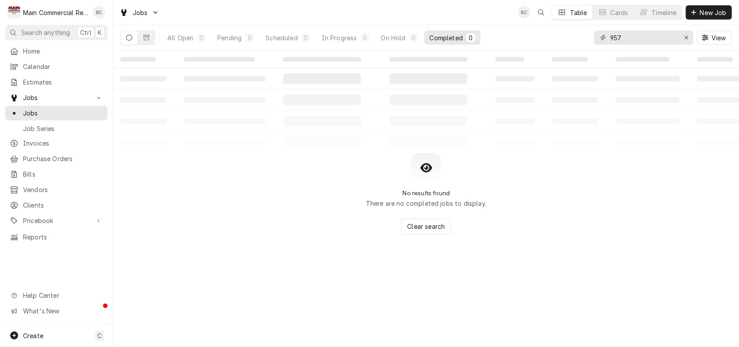
click at [687, 37] on icon "Erase input" at bounding box center [686, 38] width 5 height 6
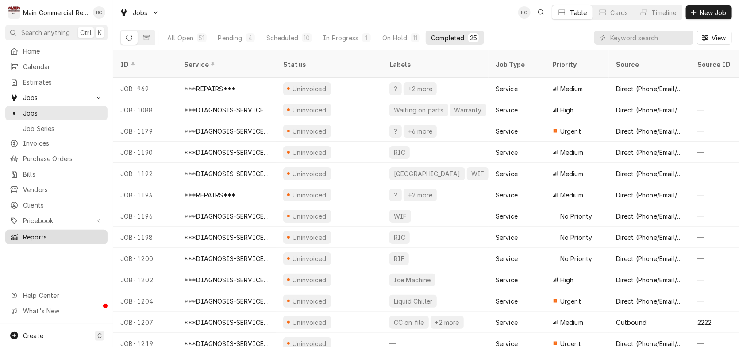
click at [35, 232] on span "Reports" at bounding box center [63, 236] width 80 height 9
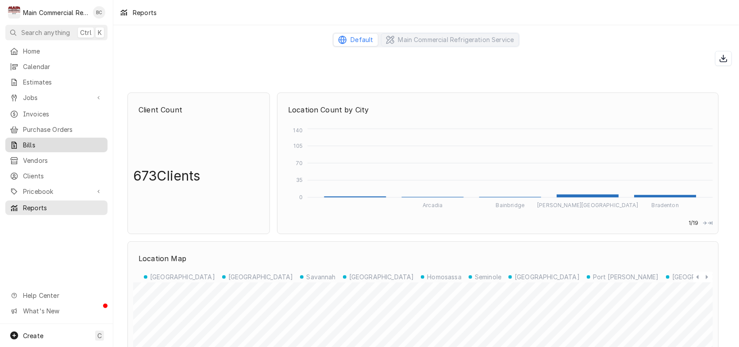
click at [44, 143] on span "Bills" at bounding box center [63, 144] width 80 height 9
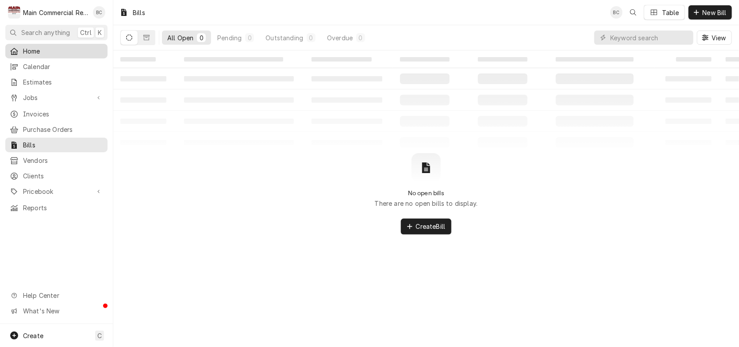
click at [38, 49] on span "Home" at bounding box center [63, 50] width 80 height 9
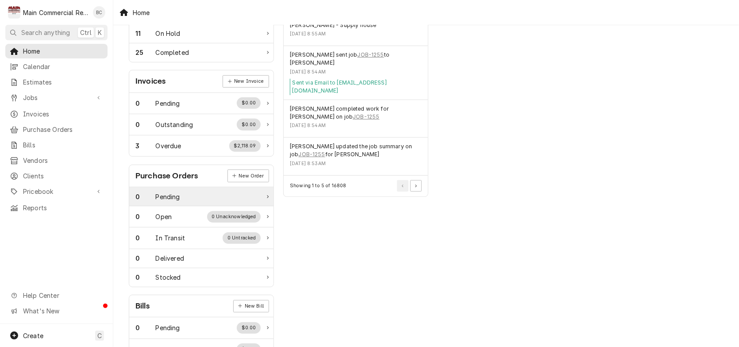
scroll to position [268, 0]
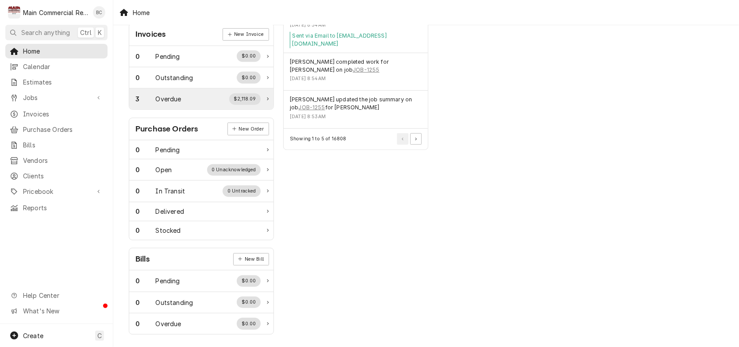
click at [178, 99] on div "Overdue" at bounding box center [169, 98] width 26 height 9
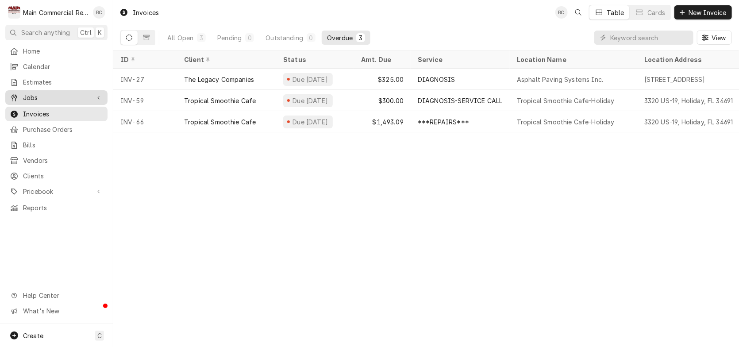
click at [41, 94] on span "Jobs" at bounding box center [56, 97] width 67 height 9
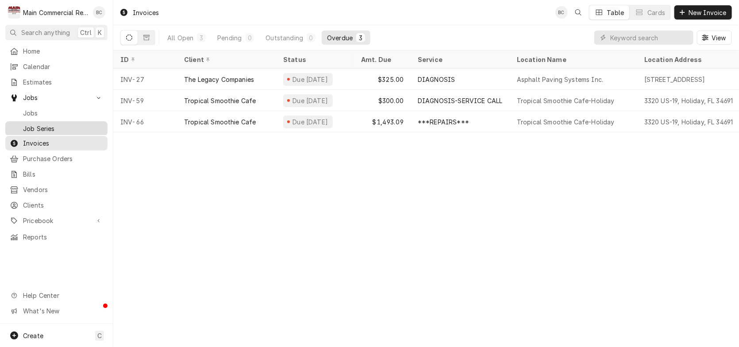
click at [45, 124] on span "Job Series" at bounding box center [63, 128] width 80 height 9
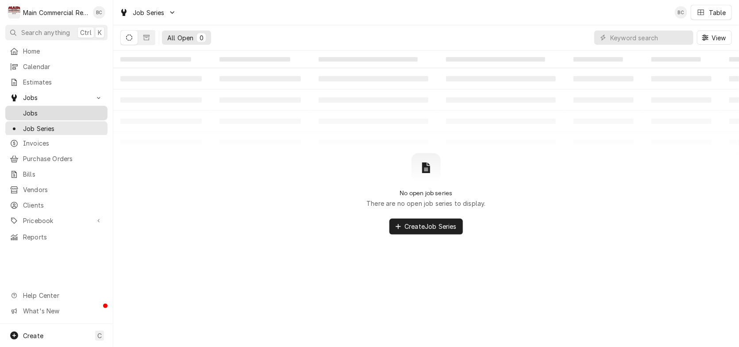
click at [45, 110] on span "Jobs" at bounding box center [63, 112] width 80 height 9
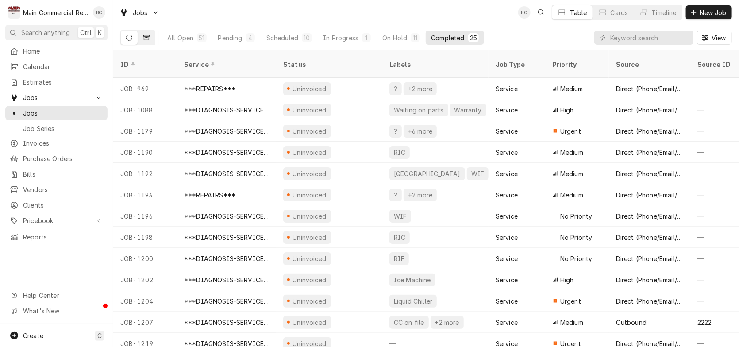
click at [149, 39] on icon "Dynamic Content Wrapper" at bounding box center [146, 37] width 6 height 5
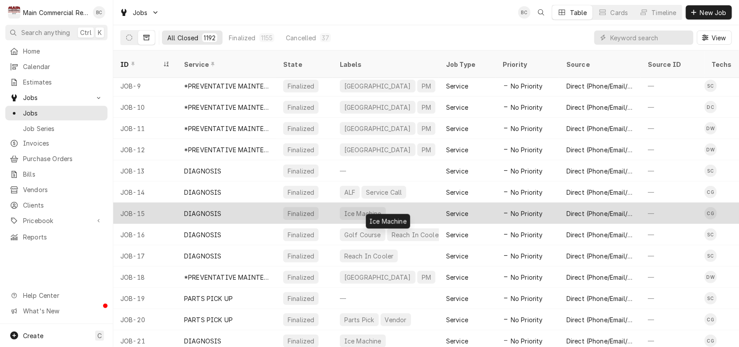
scroll to position [236, 0]
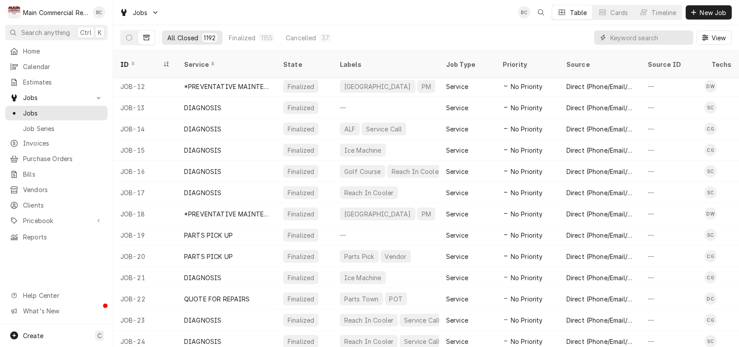
click at [657, 40] on input "Dynamic Content Wrapper" at bounding box center [650, 38] width 79 height 14
type input "957"
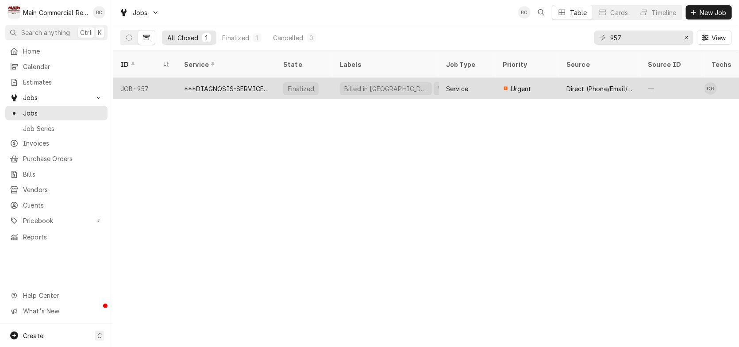
click at [218, 84] on div "***DIAGNOSIS-SERVICE CALL***" at bounding box center [226, 88] width 85 height 9
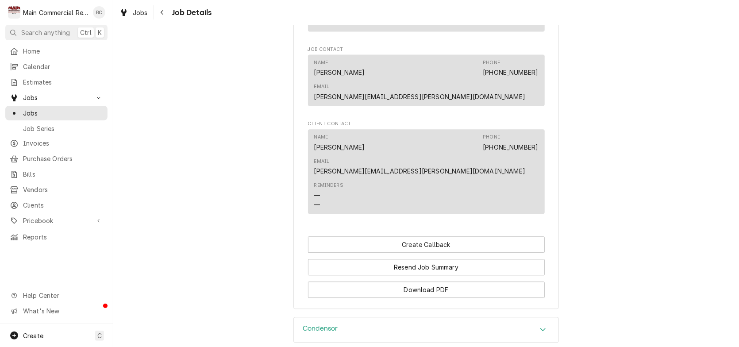
scroll to position [1089, 0]
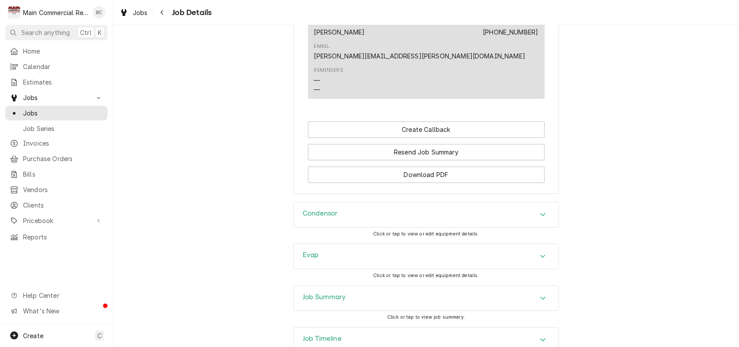
click at [329, 286] on div "Job Summary Click or tap to view job summary." at bounding box center [427, 307] width 266 height 42
click at [322, 293] on h3 "Job Summary" at bounding box center [324, 297] width 43 height 8
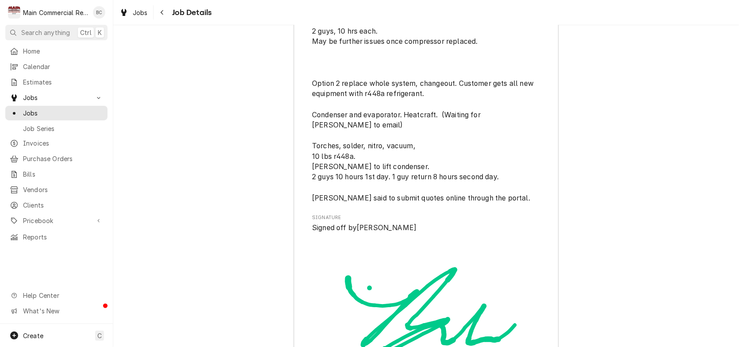
scroll to position [2508, 0]
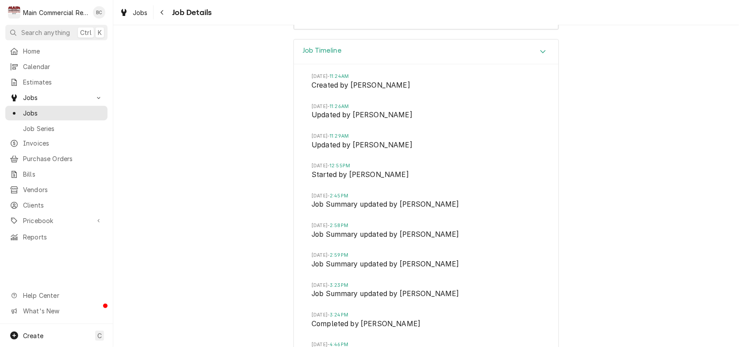
scroll to position [2917, 0]
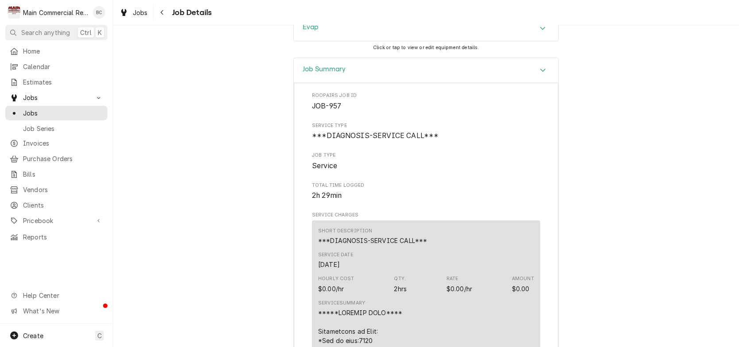
scroll to position [1096, 0]
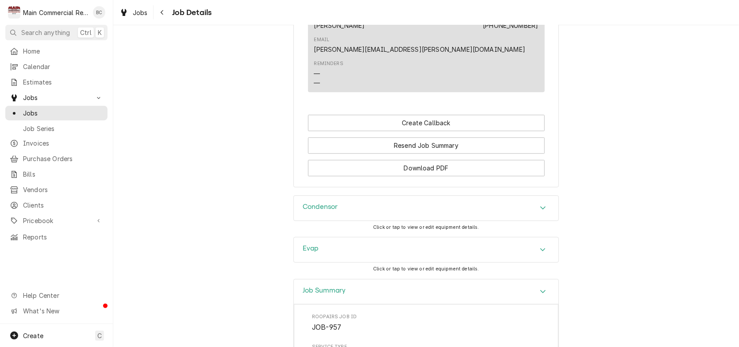
click at [320, 203] on h3 "Condensor" at bounding box center [320, 207] width 35 height 8
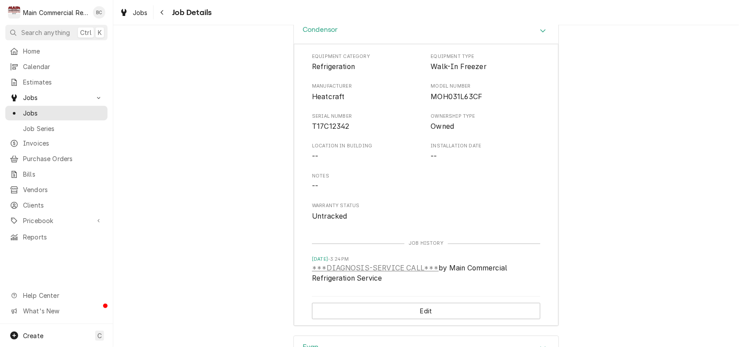
scroll to position [1494, 0]
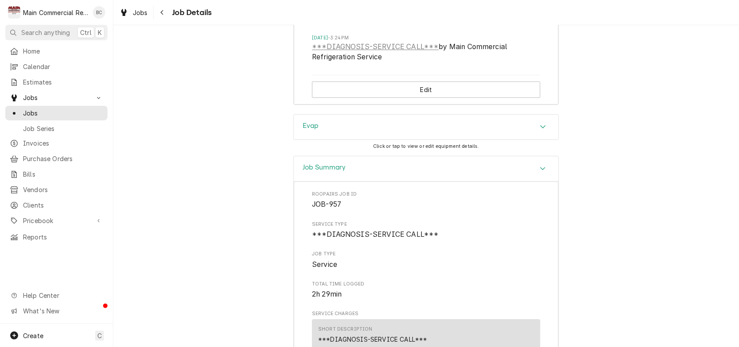
click at [313, 122] on h3 "Evap" at bounding box center [311, 126] width 16 height 8
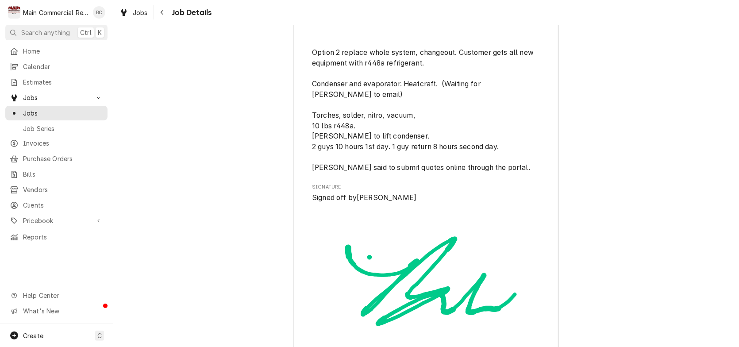
scroll to position [3132, 0]
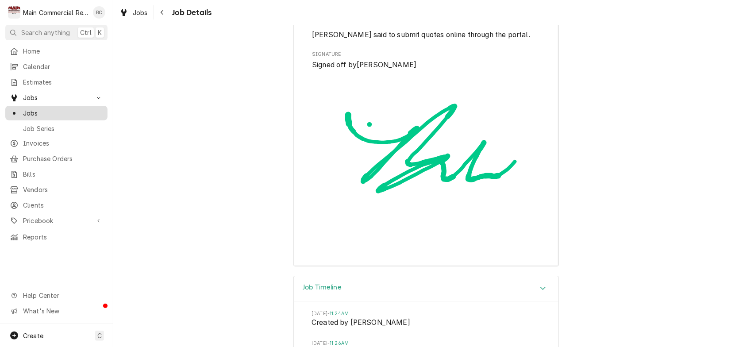
click at [40, 110] on span "Jobs" at bounding box center [63, 112] width 80 height 9
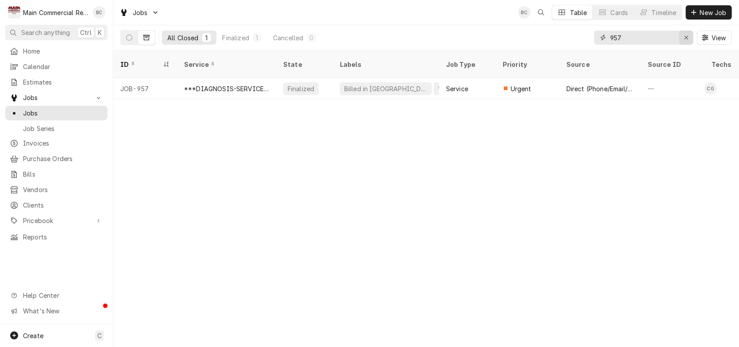
click at [684, 35] on icon "Erase input" at bounding box center [686, 38] width 5 height 6
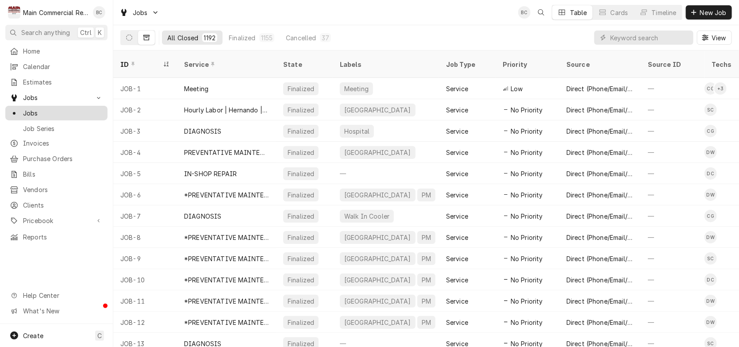
click at [80, 108] on span "Jobs" at bounding box center [63, 112] width 80 height 9
click at [44, 108] on span "Jobs" at bounding box center [63, 112] width 80 height 9
click at [44, 97] on span "Jobs" at bounding box center [56, 97] width 67 height 9
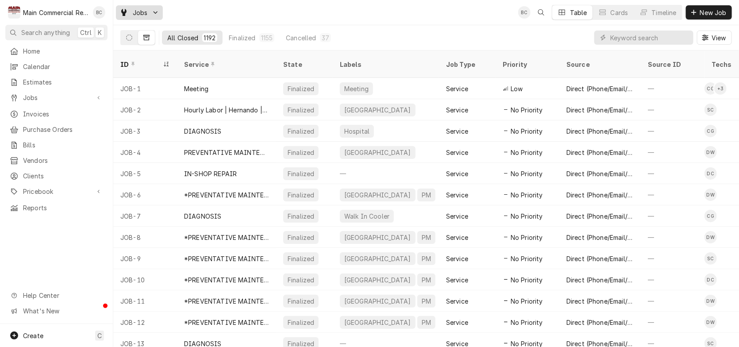
click at [155, 14] on icon "Dynamic Content Wrapper" at bounding box center [155, 12] width 5 height 5
click at [147, 32] on div "Jobs" at bounding box center [153, 30] width 58 height 9
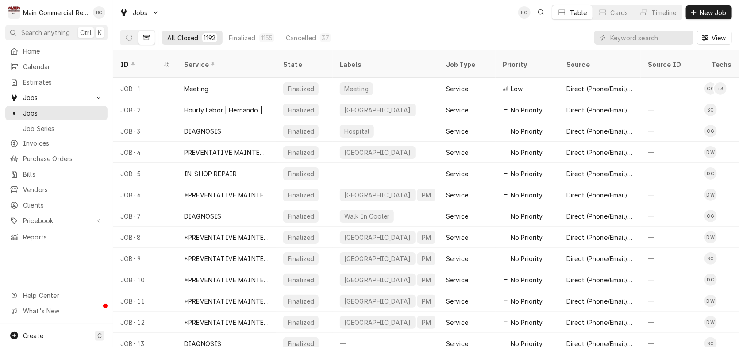
click at [147, 41] on button "Dynamic Content Wrapper" at bounding box center [146, 38] width 17 height 14
click at [129, 38] on icon "Dynamic Content Wrapper" at bounding box center [129, 38] width 6 height 6
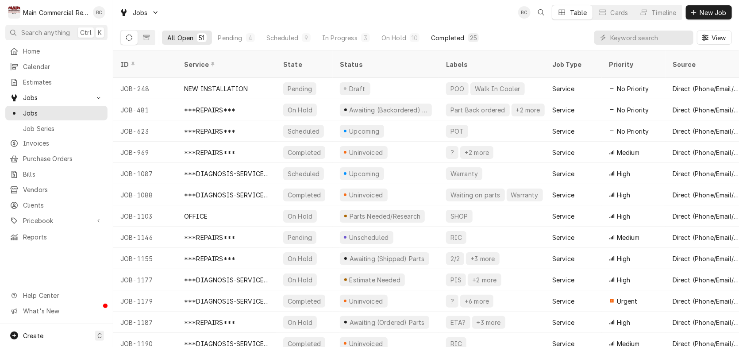
click at [473, 39] on div "25" at bounding box center [473, 37] width 7 height 9
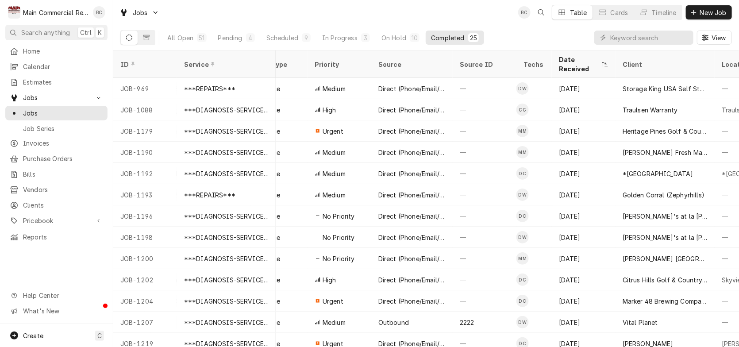
scroll to position [0, 248]
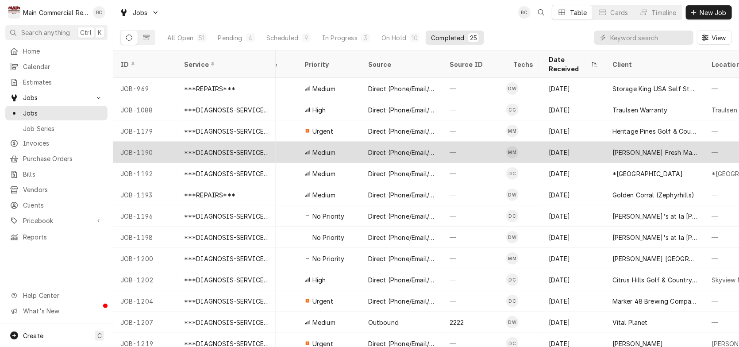
click at [549, 142] on div "Aug 7" at bounding box center [574, 152] width 64 height 21
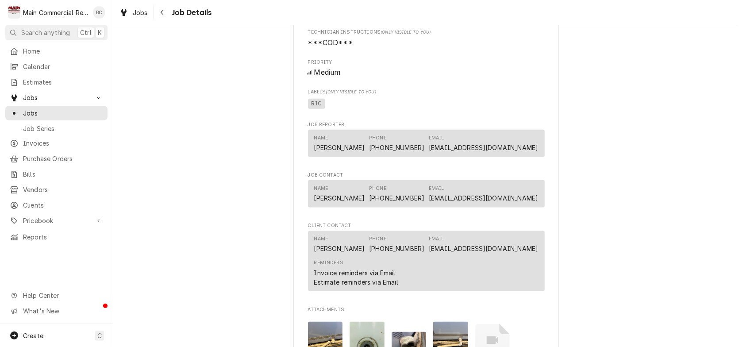
scroll to position [708, 0]
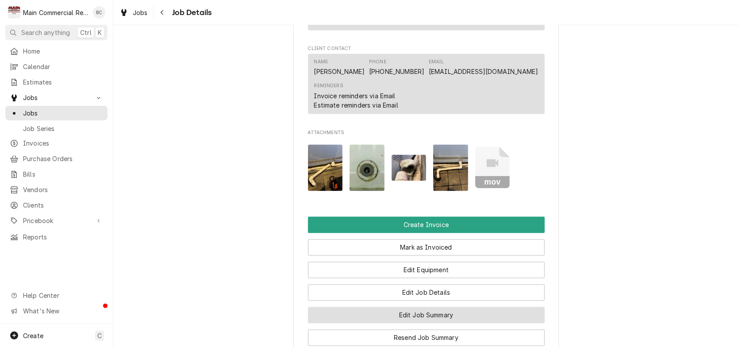
click at [419, 324] on button "Edit Job Summary" at bounding box center [426, 315] width 237 height 16
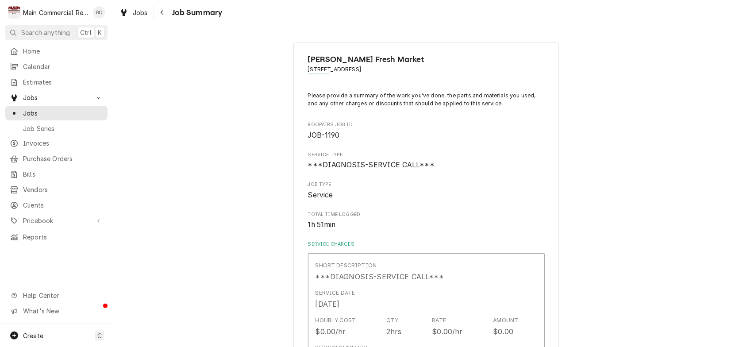
scroll to position [133, 0]
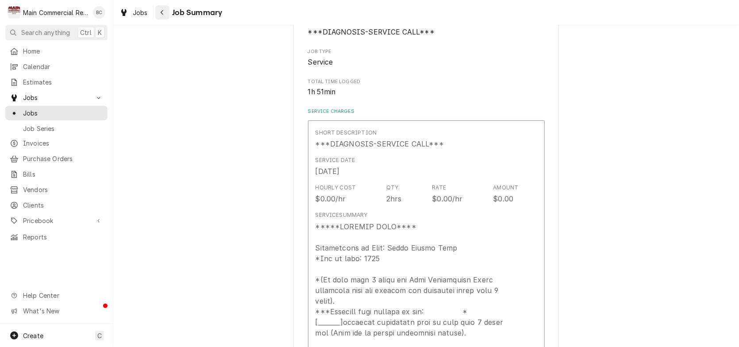
click at [162, 14] on icon "Navigate back" at bounding box center [162, 12] width 4 height 6
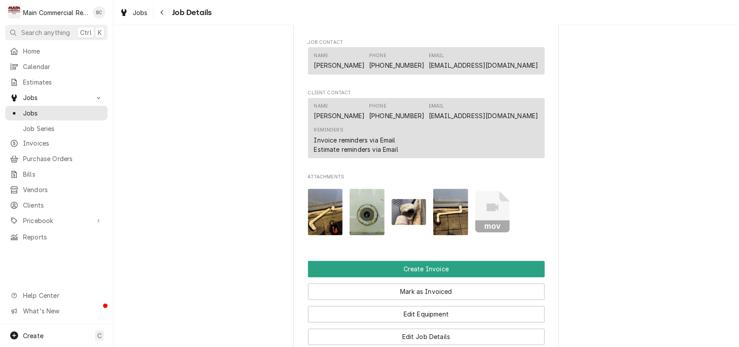
scroll to position [753, 0]
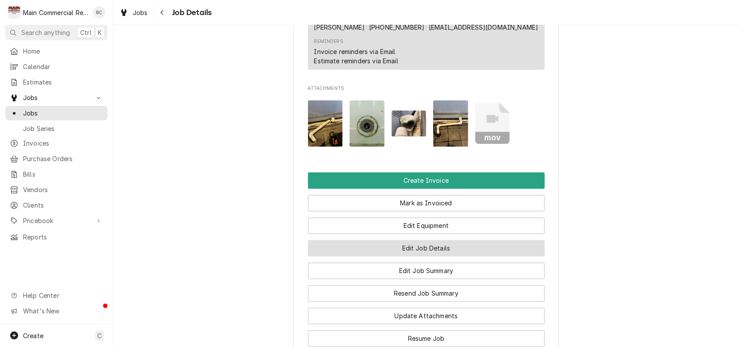
click at [427, 255] on button "Edit Job Details" at bounding box center [426, 248] width 237 height 16
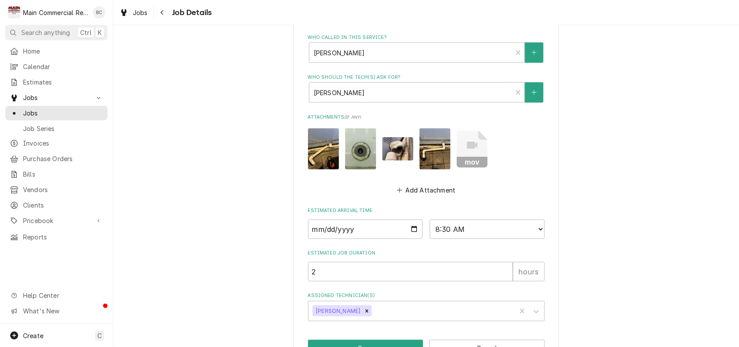
scroll to position [513, 0]
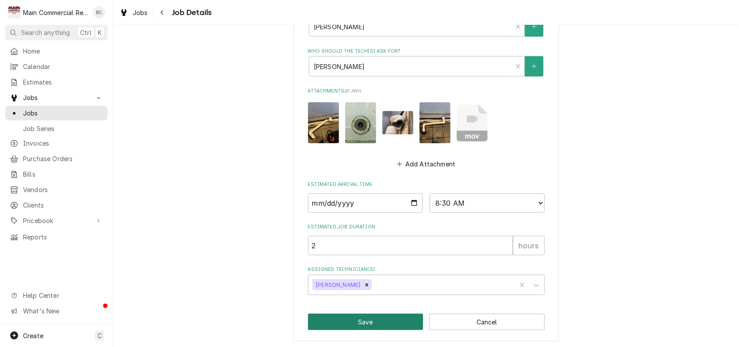
click at [368, 322] on button "Save" at bounding box center [366, 322] width 116 height 16
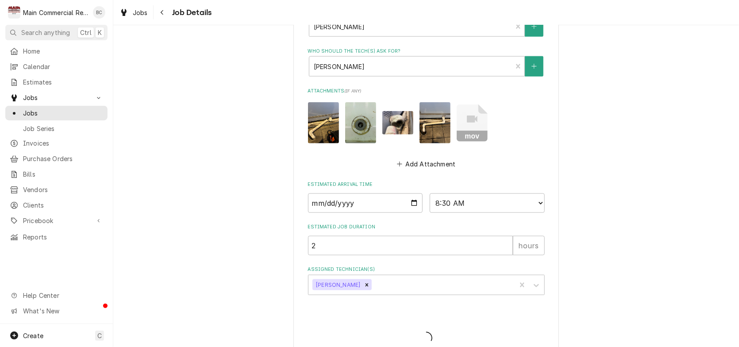
type textarea "x"
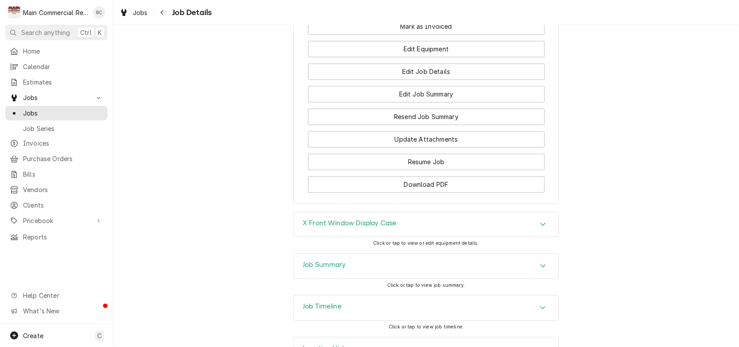
scroll to position [969, 0]
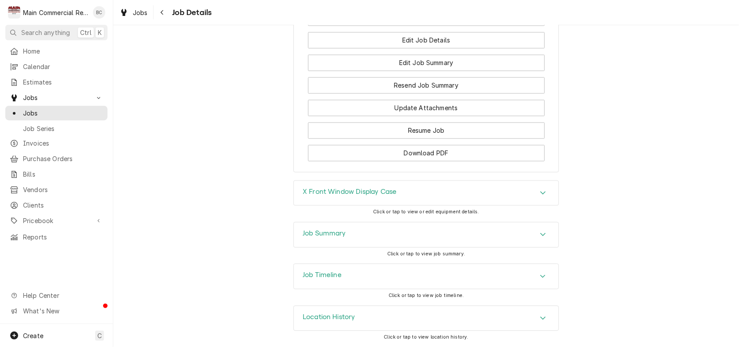
click at [325, 234] on h3 "Job Summary" at bounding box center [324, 233] width 43 height 8
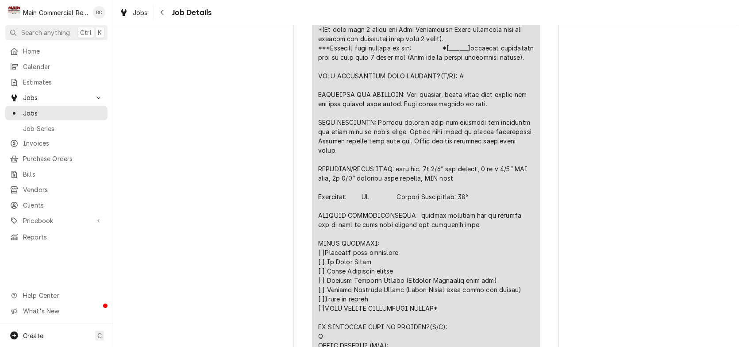
scroll to position [1190, 0]
